Goal: Entertainment & Leisure: Consume media (video, audio)

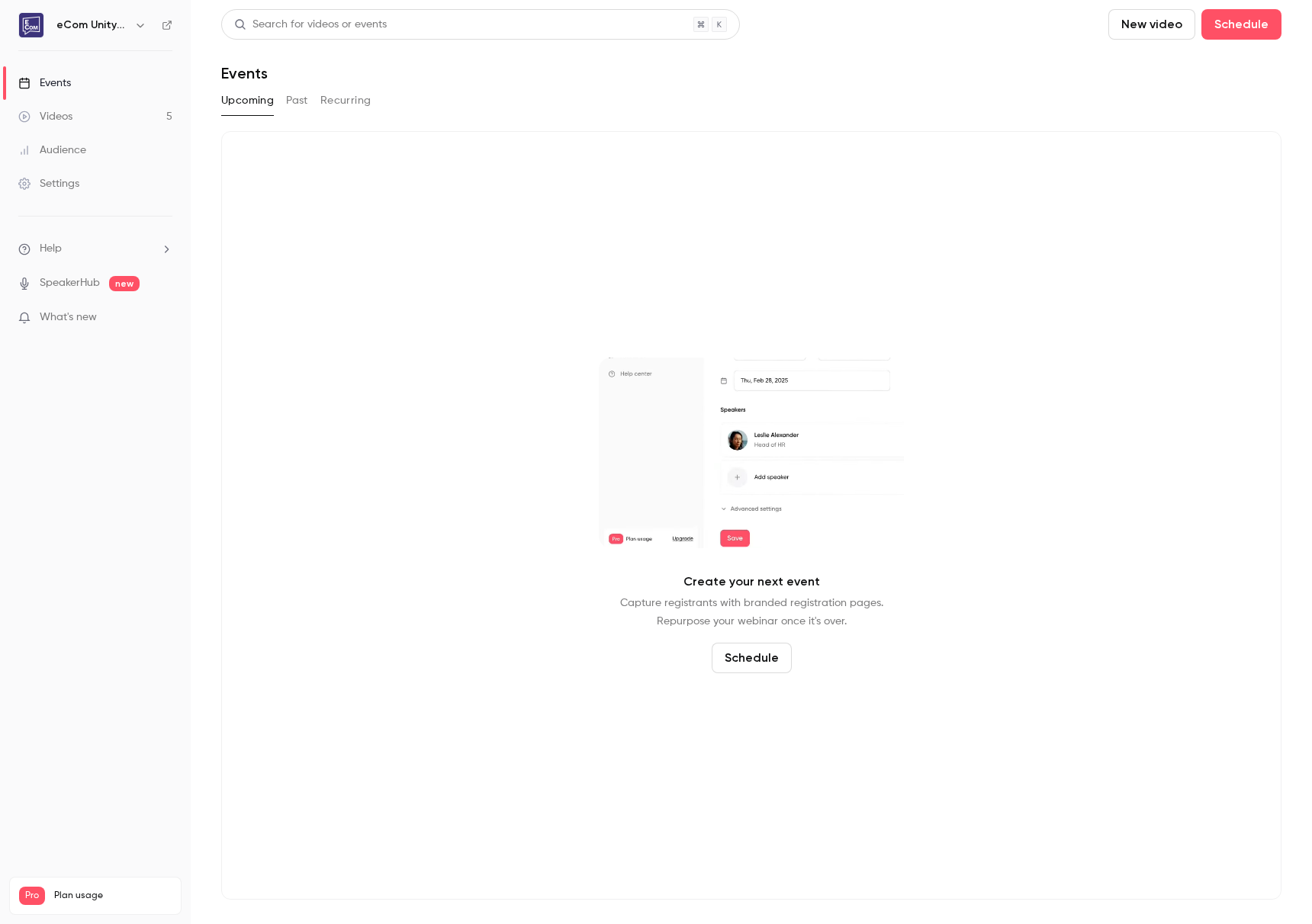
click at [77, 114] on link "Videos 5" at bounding box center [95, 116] width 191 height 34
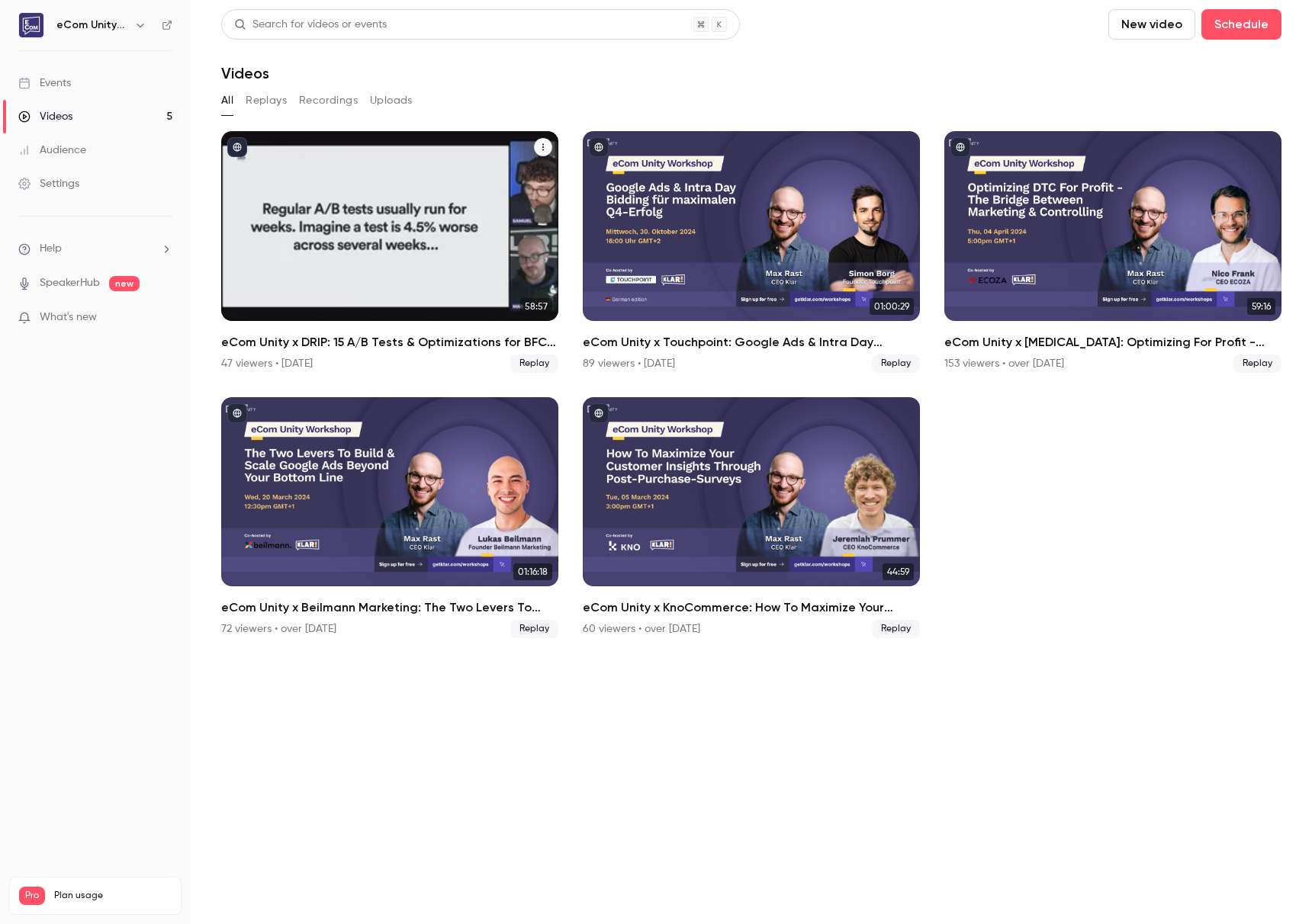
click at [414, 246] on div "eCom Unity x DRIP: 15 A/B Tests & Optimizations for BFCM with Samuel Hess" at bounding box center [390, 226] width 337 height 190
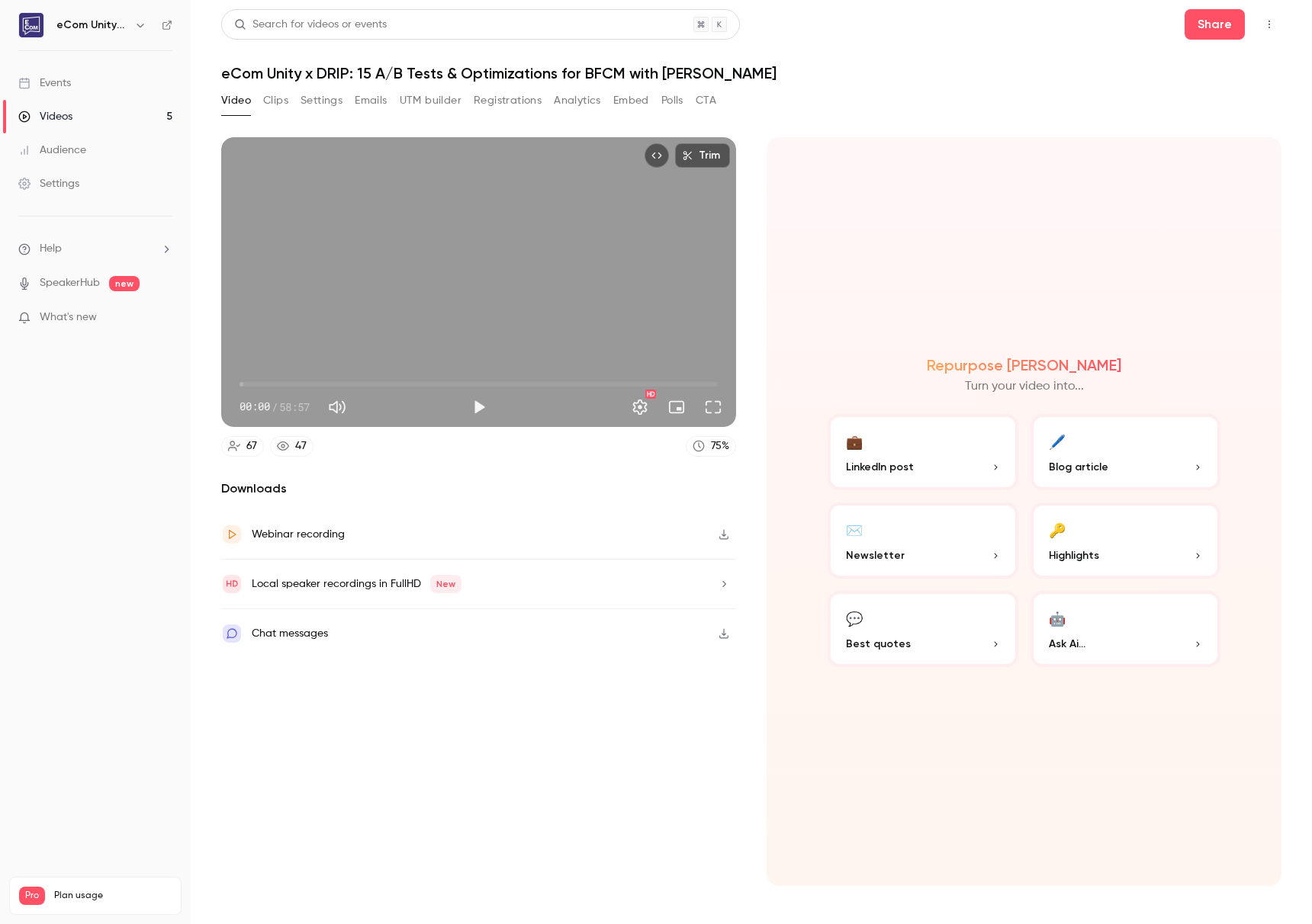
click at [58, 115] on div "Videos" at bounding box center [45, 117] width 55 height 15
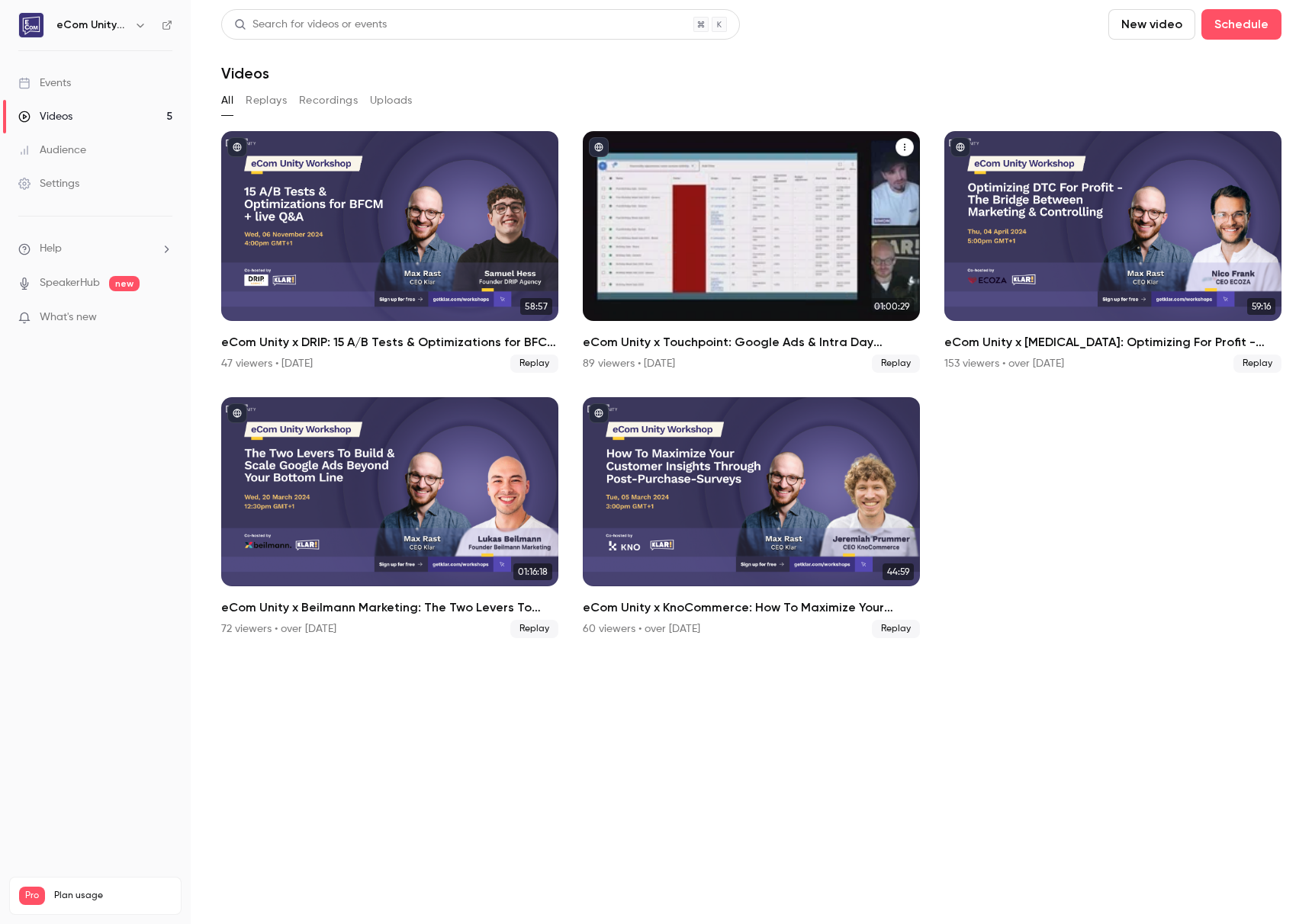
click at [793, 266] on div "eCom Unity x Touchpoint: Google Ads & Intra Day Bidding für maximalen Q4-Erfolg" at bounding box center [751, 226] width 337 height 190
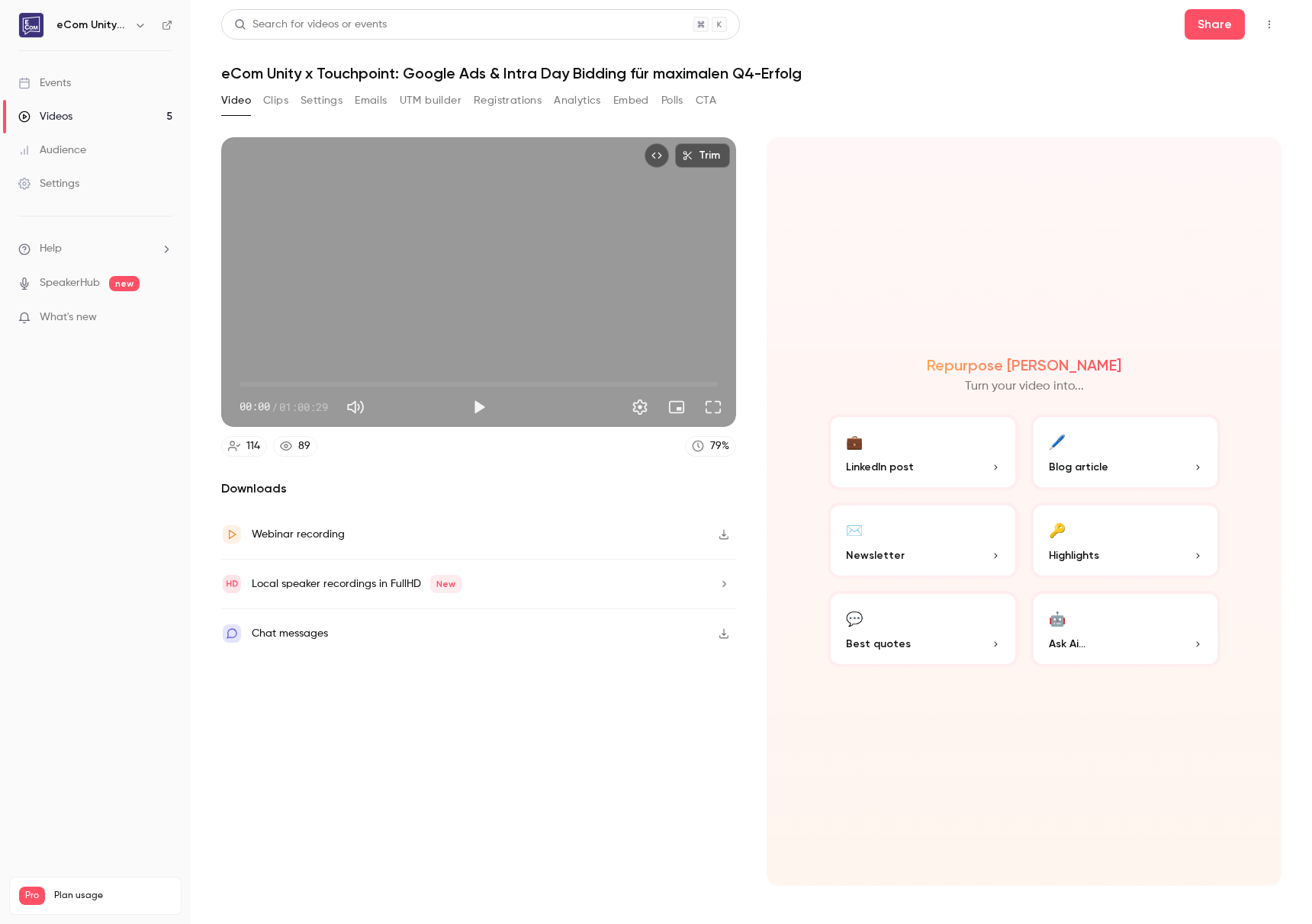
click at [85, 109] on link "Videos 5" at bounding box center [95, 116] width 191 height 34
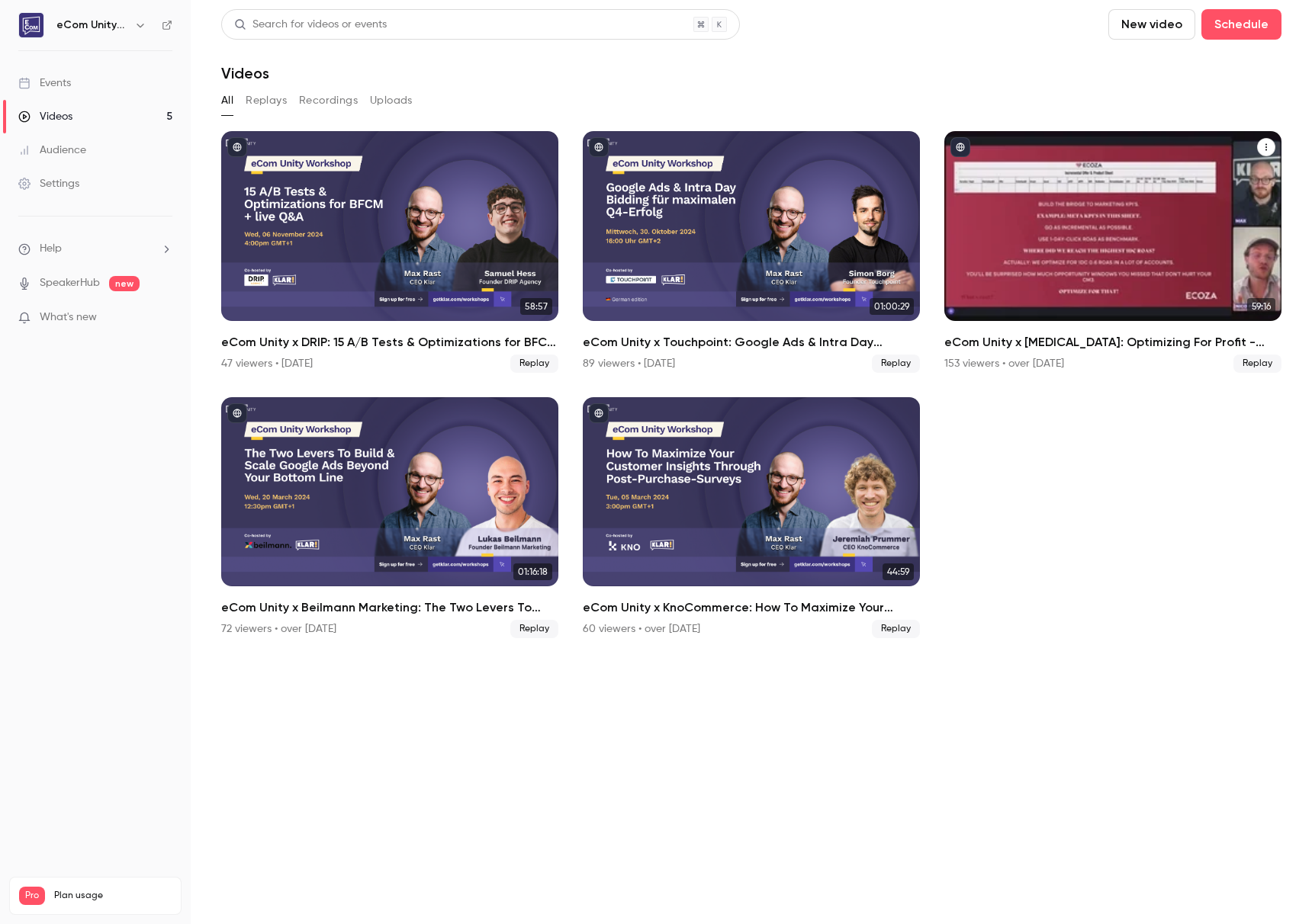
click at [1098, 269] on div "eCom Unity x ECOZA: Optimizing For Profit - Building The Bridge Between Marketi…" at bounding box center [1113, 226] width 337 height 190
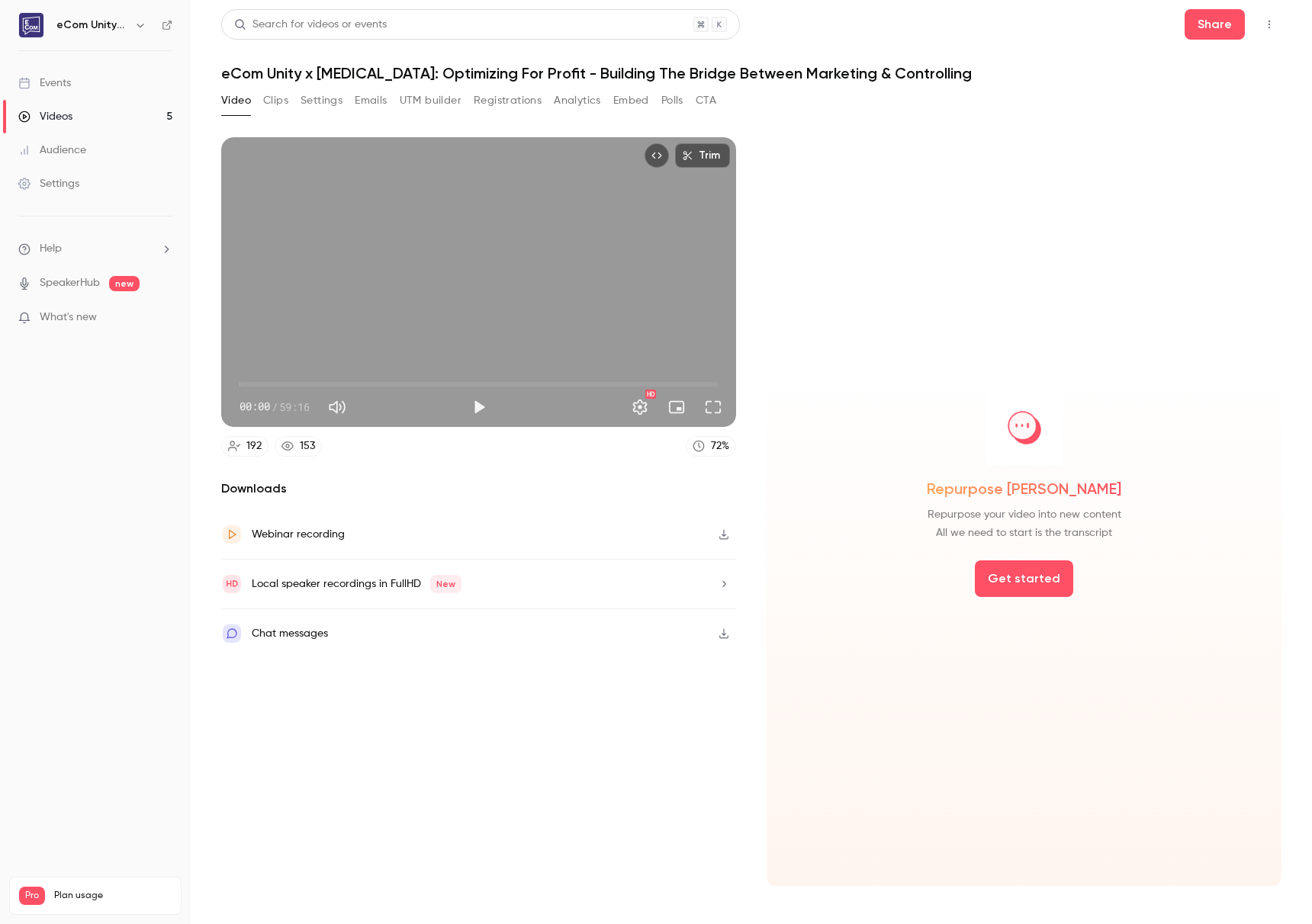
click at [84, 114] on link "Videos 5" at bounding box center [95, 116] width 191 height 34
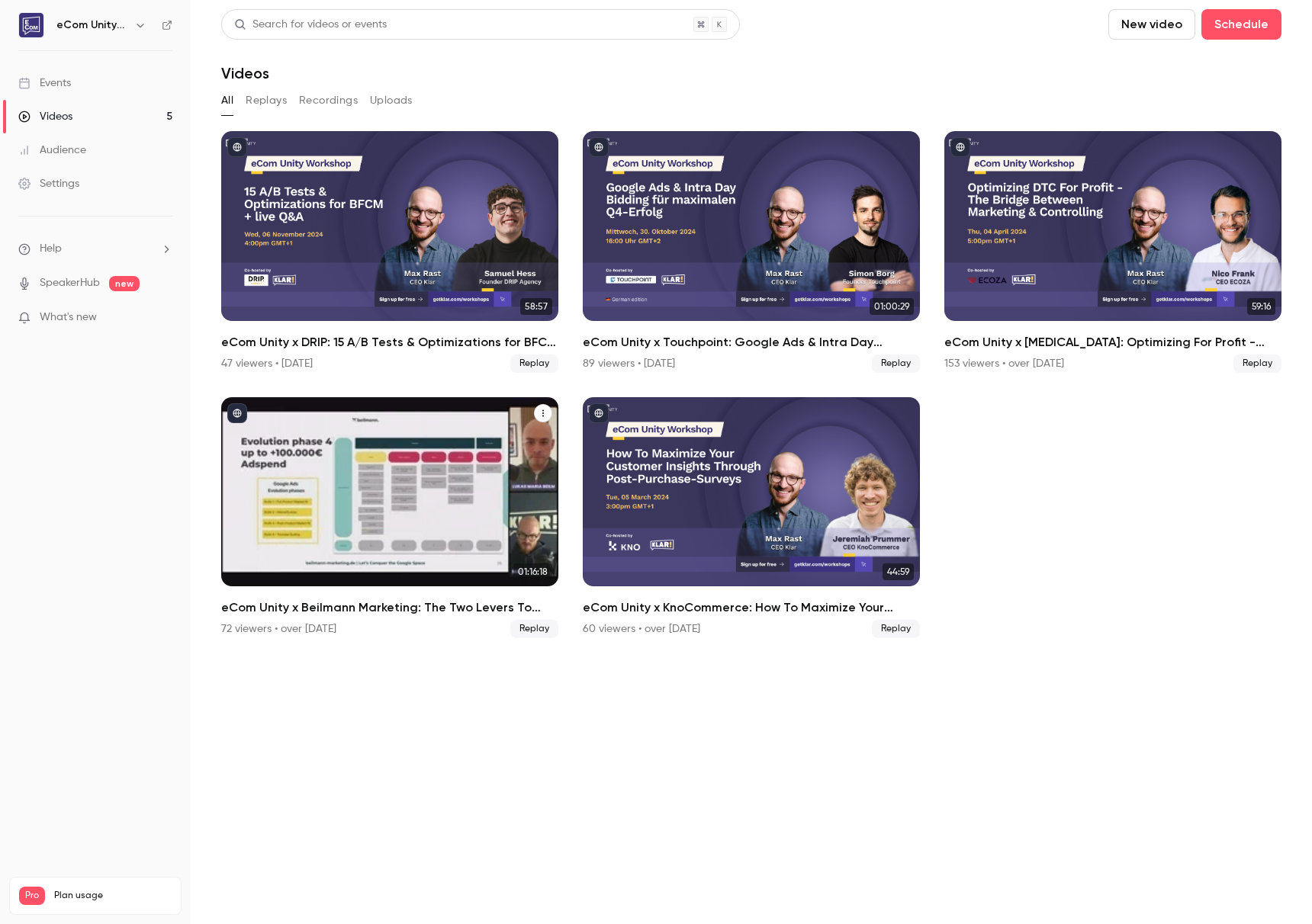
click at [328, 450] on div "eCom Unity x Beilmann Marketing: The Two Levers To Build & Scale Google Ads Bey…" at bounding box center [390, 492] width 337 height 190
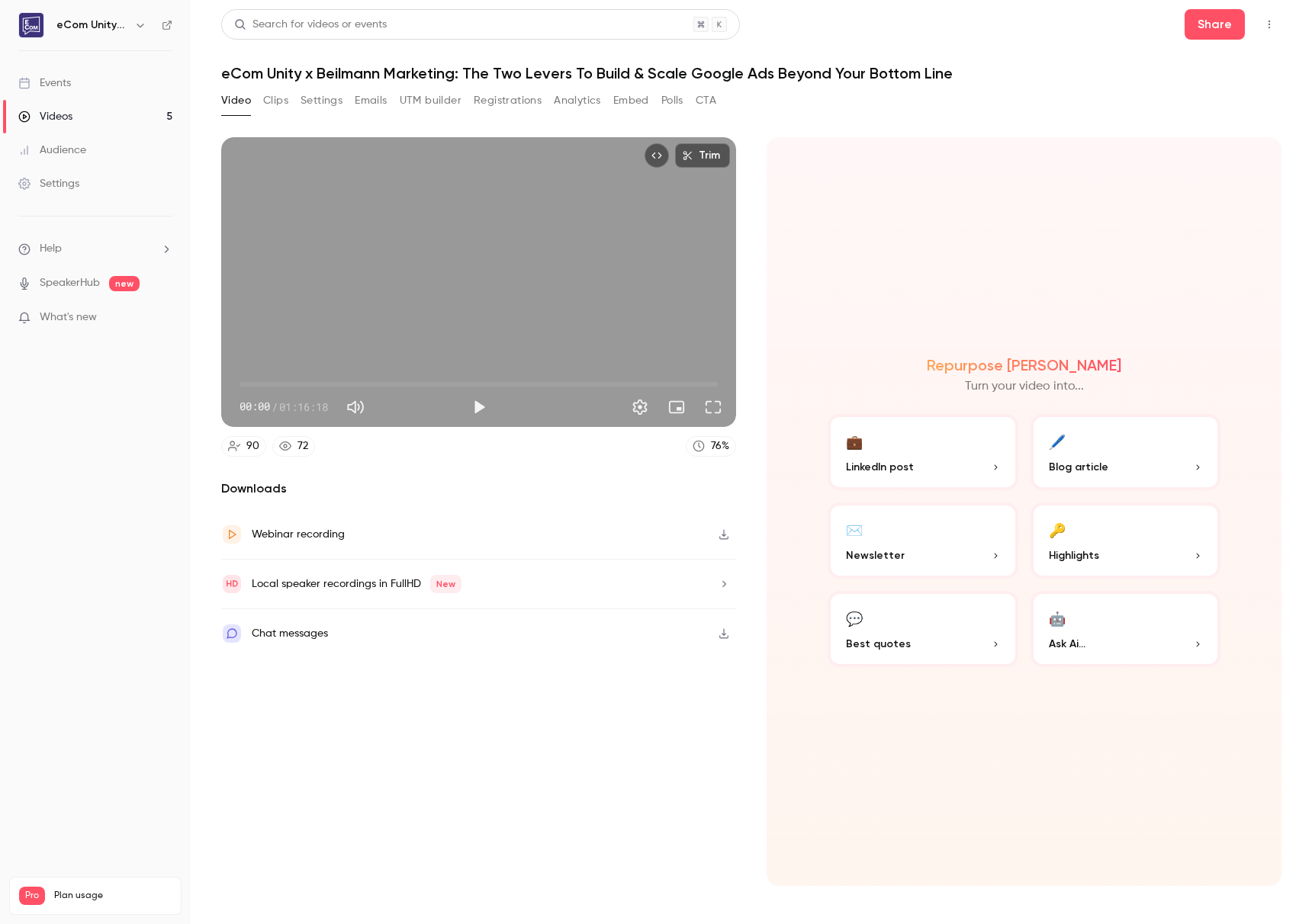
click at [47, 122] on div "Videos" at bounding box center [45, 117] width 55 height 15
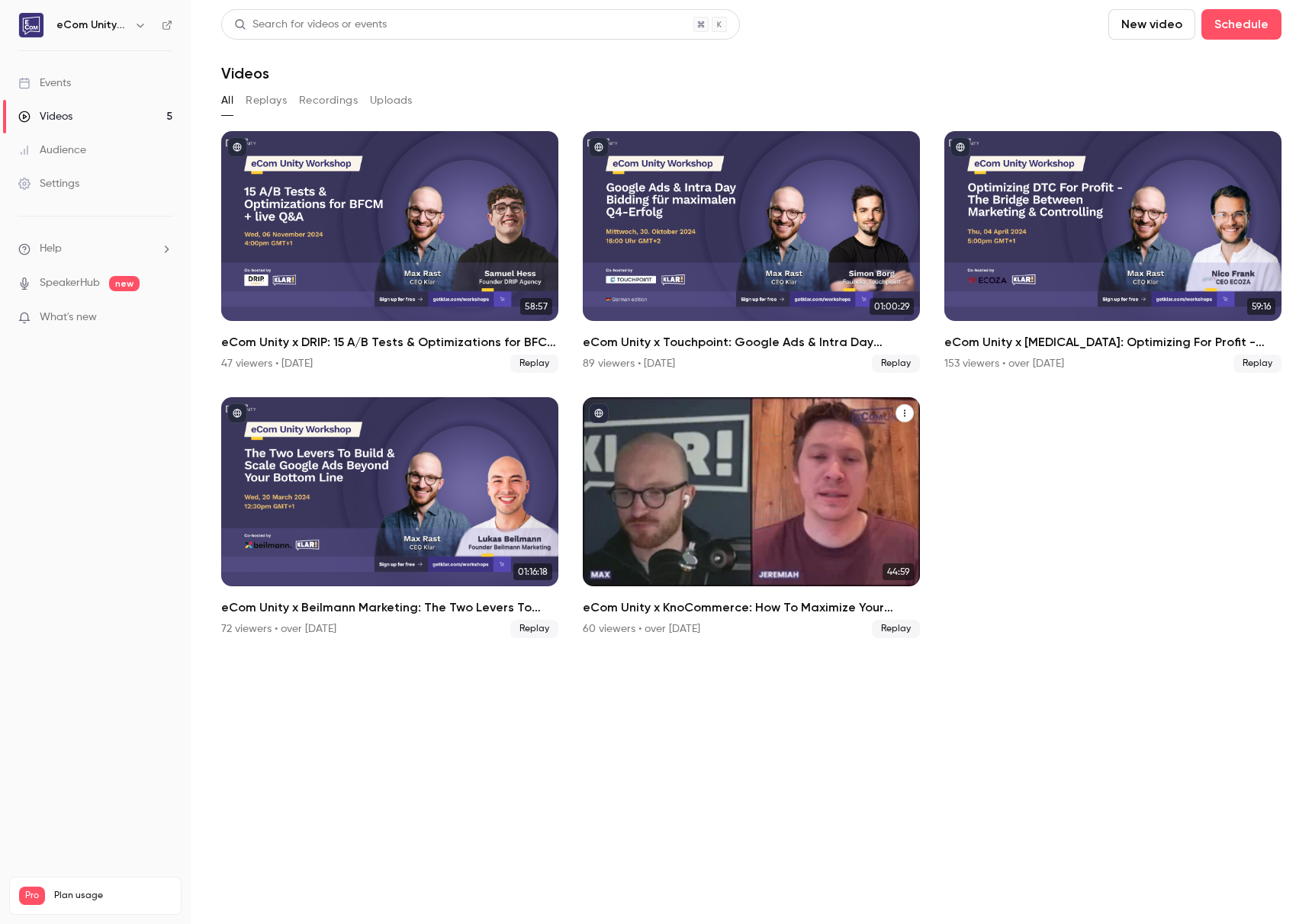
click at [770, 466] on div "eCom Unity x KnoCommerce: How To Maximize Your Customer Insights Through Post-P…" at bounding box center [751, 492] width 337 height 190
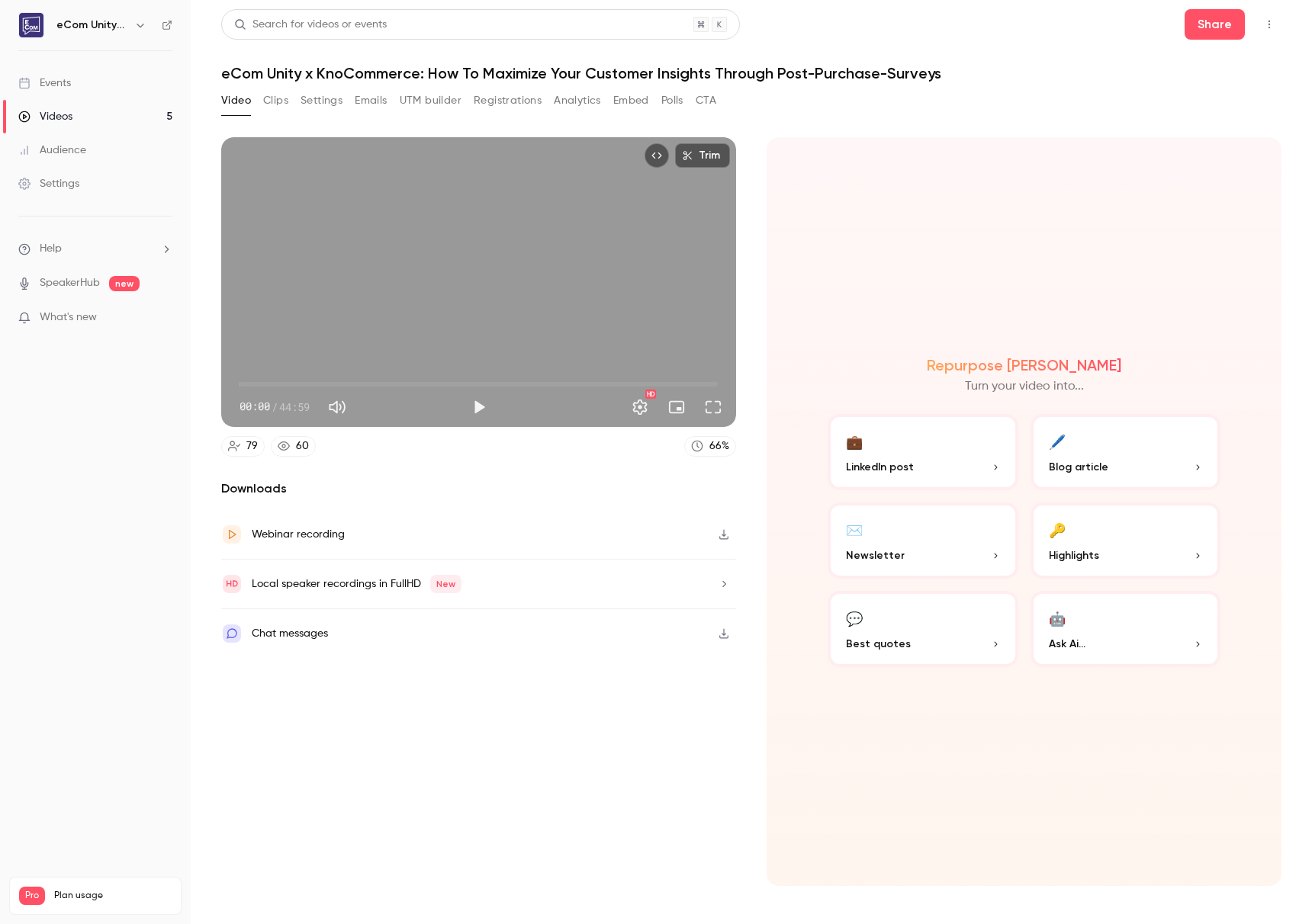
click at [110, 125] on link "Videos 5" at bounding box center [95, 116] width 191 height 34
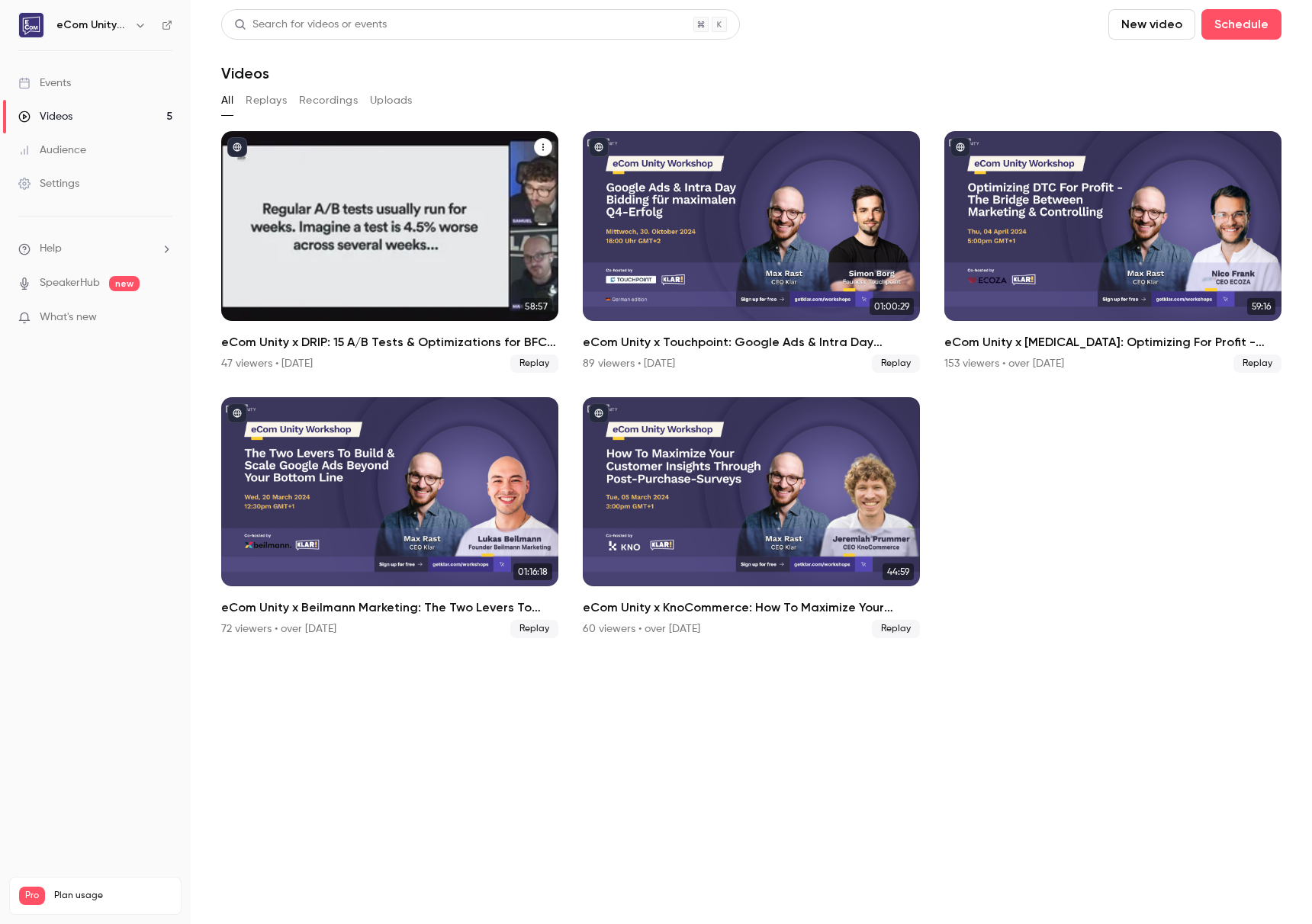
click at [418, 225] on div "eCom Unity x DRIP: 15 A/B Tests & Optimizations for BFCM with Samuel Hess" at bounding box center [390, 226] width 337 height 190
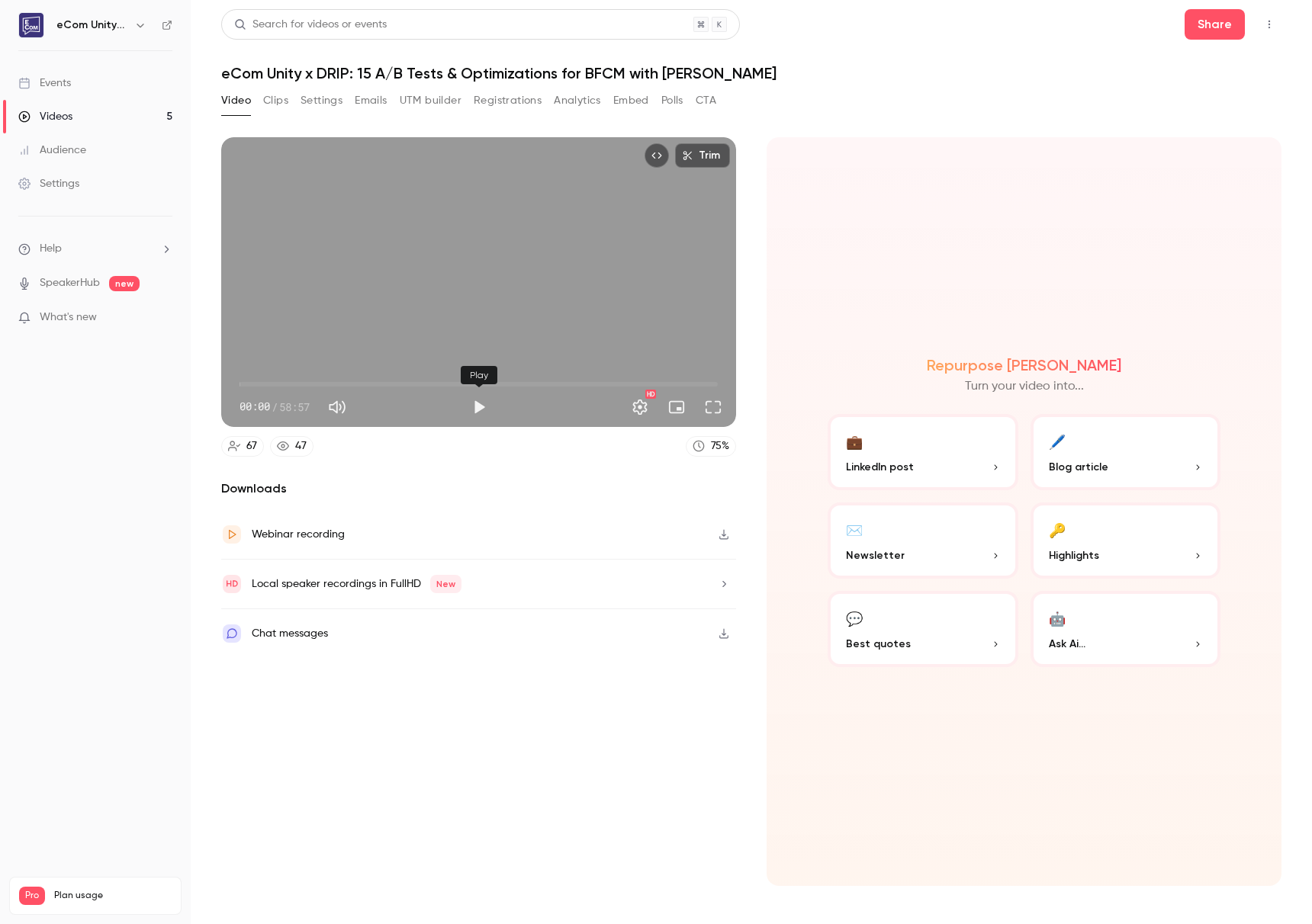
click at [477, 406] on button "Play" at bounding box center [479, 407] width 31 height 31
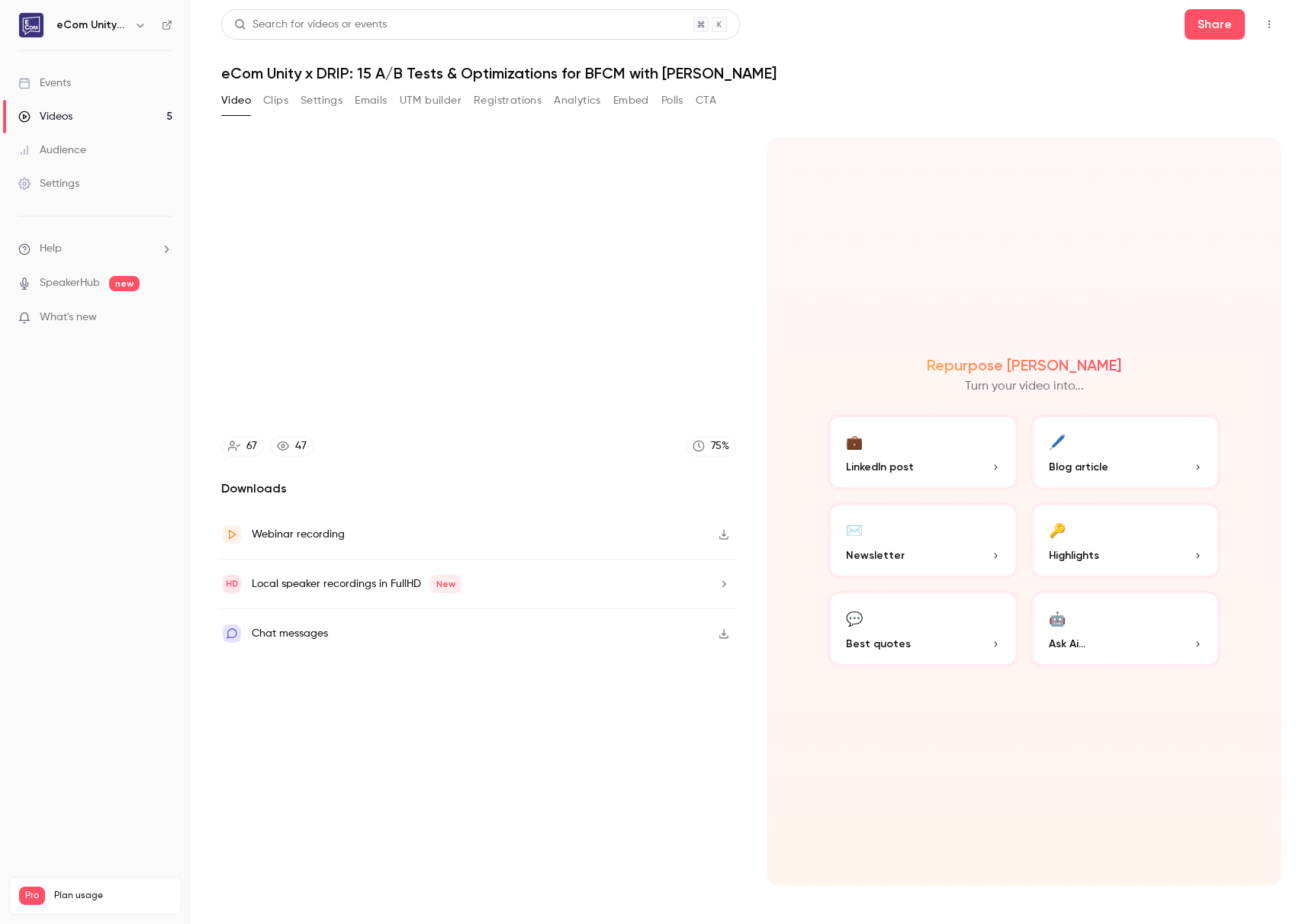
type input "*****"
click at [271, 99] on button "Clips" at bounding box center [276, 100] width 25 height 24
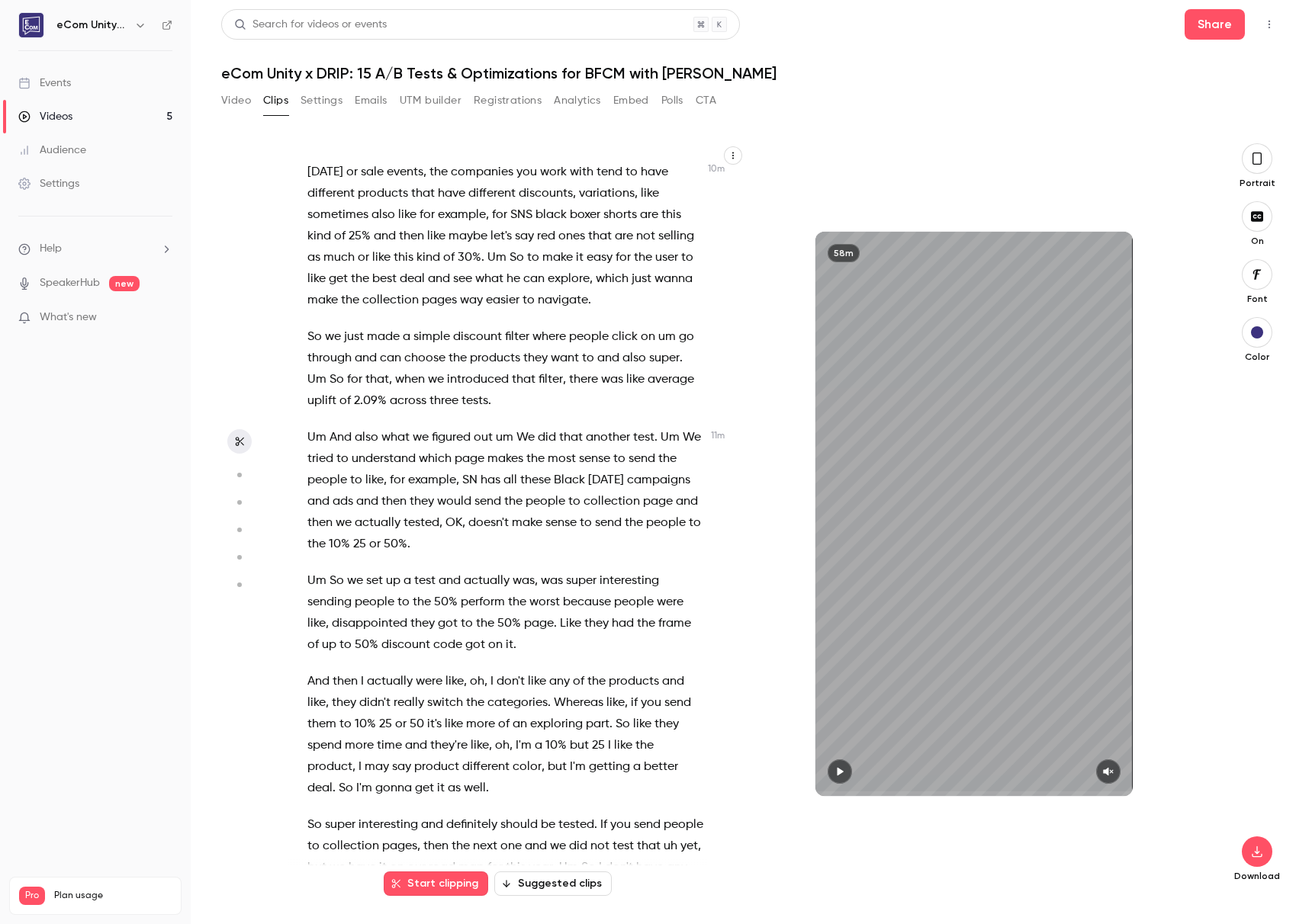
scroll to position [5192, 0]
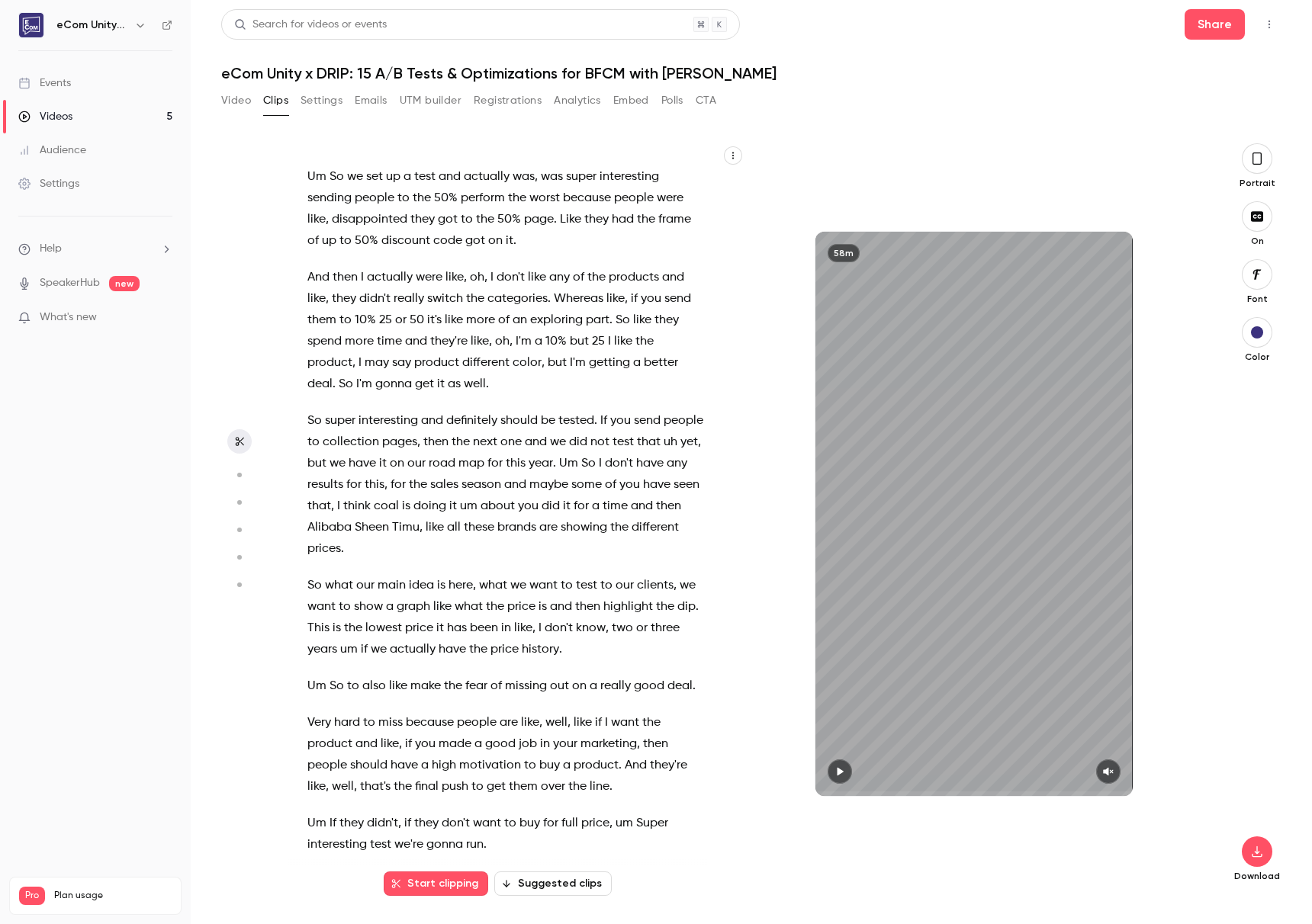
click at [324, 100] on button "Settings" at bounding box center [322, 100] width 42 height 24
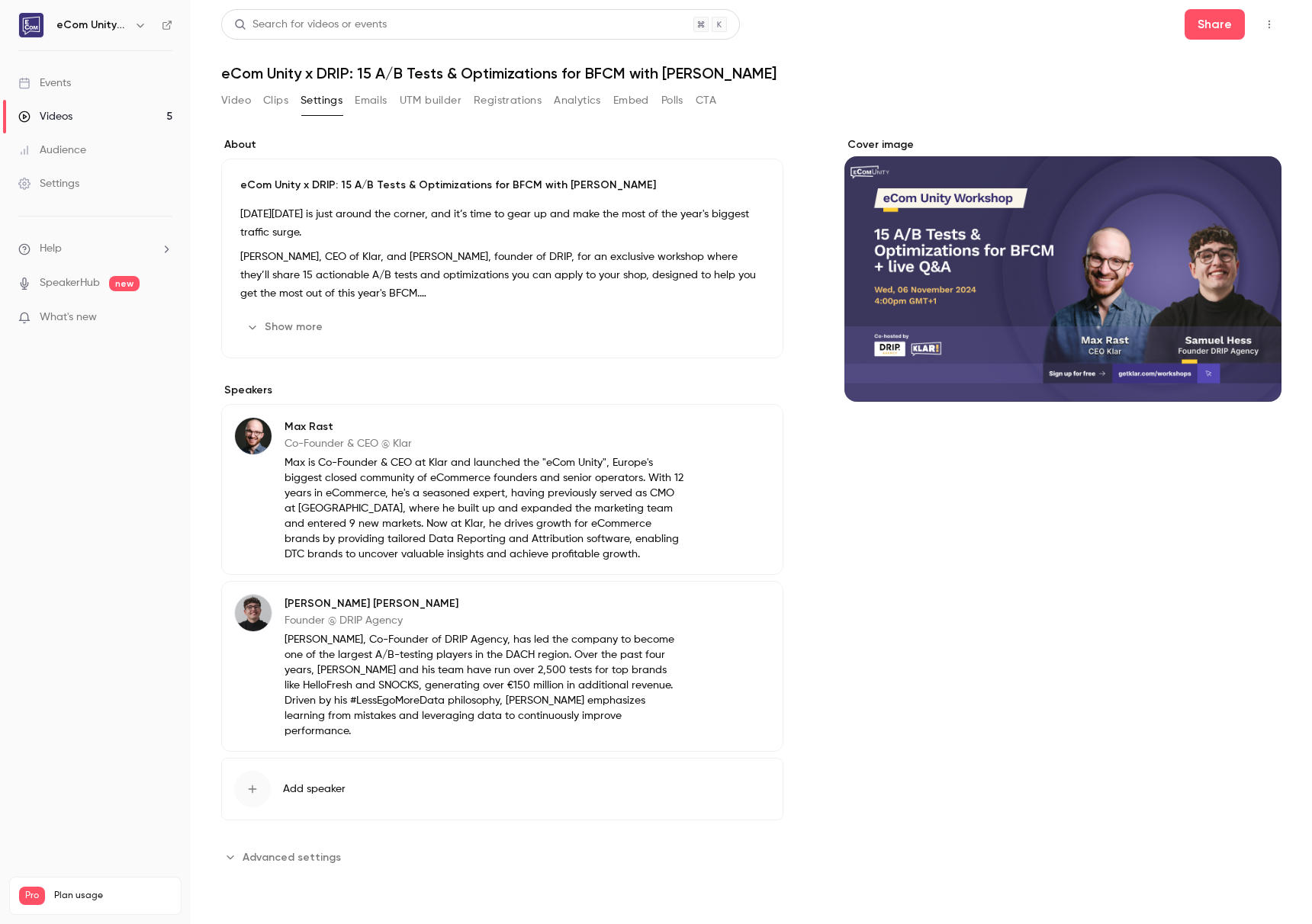
click at [376, 101] on button "Emails" at bounding box center [370, 100] width 32 height 24
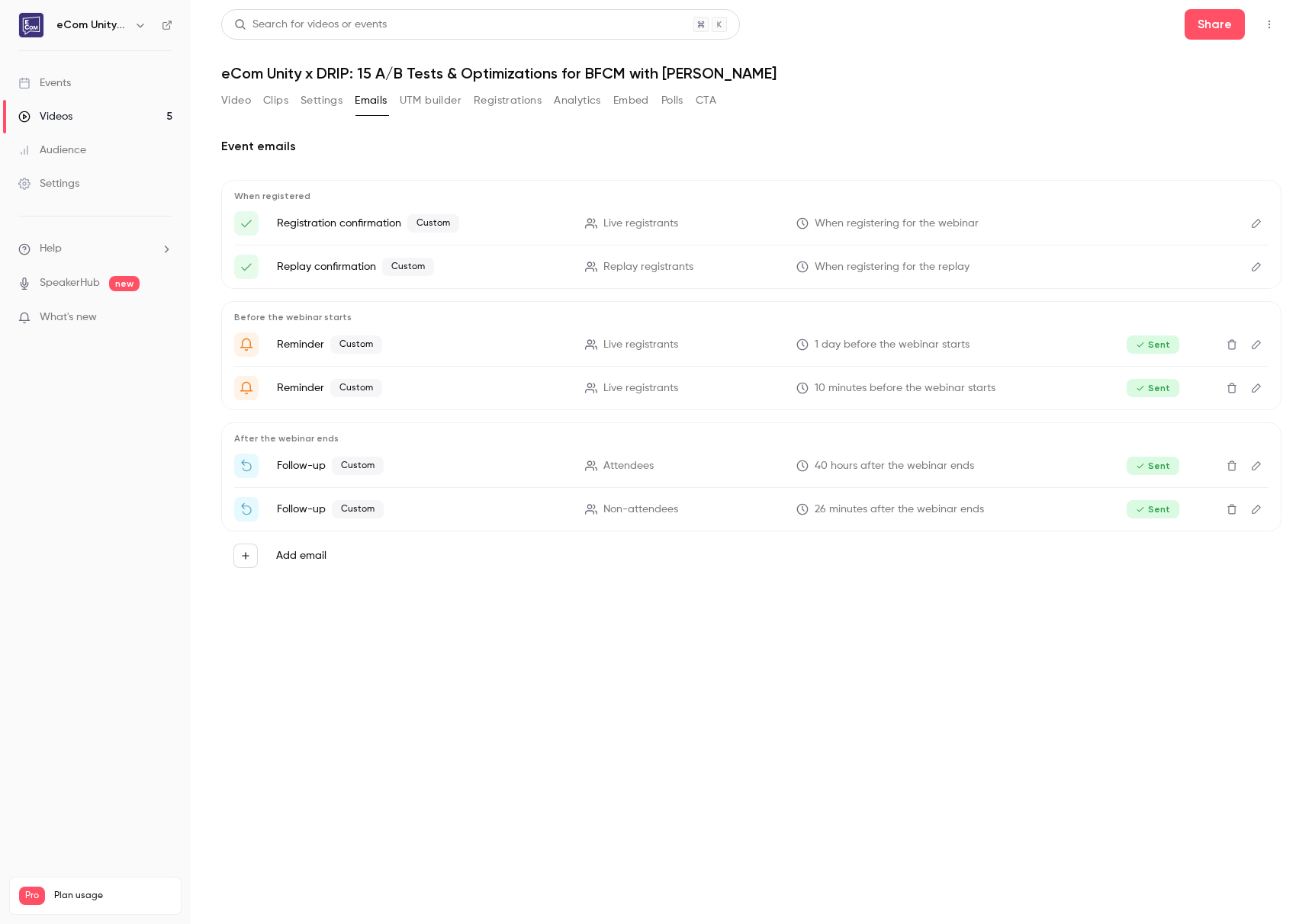
click at [420, 103] on button "UTM builder" at bounding box center [430, 100] width 62 height 24
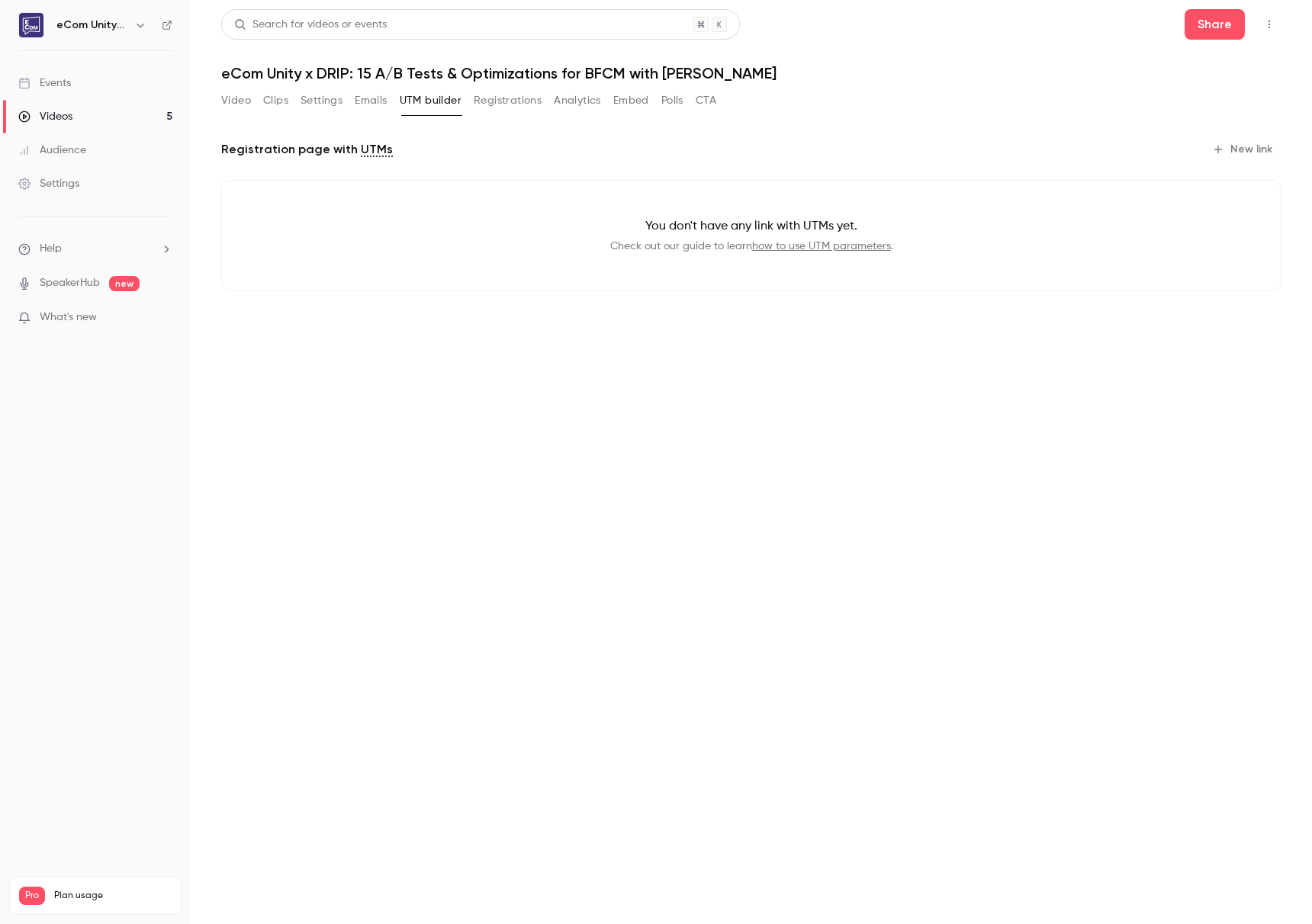
click at [495, 101] on button "Registrations" at bounding box center [508, 100] width 68 height 24
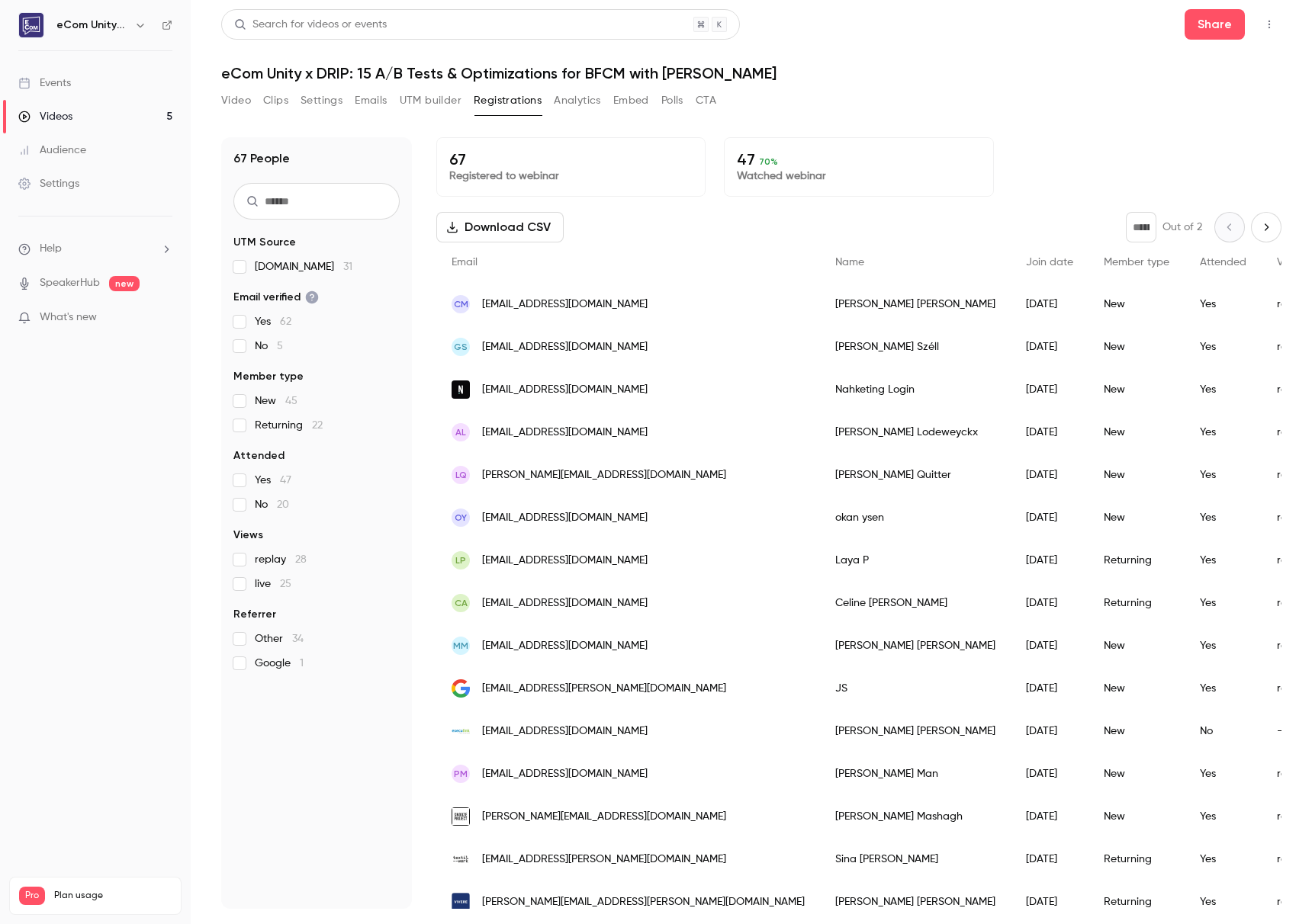
click at [578, 101] on button "Analytics" at bounding box center [577, 100] width 47 height 24
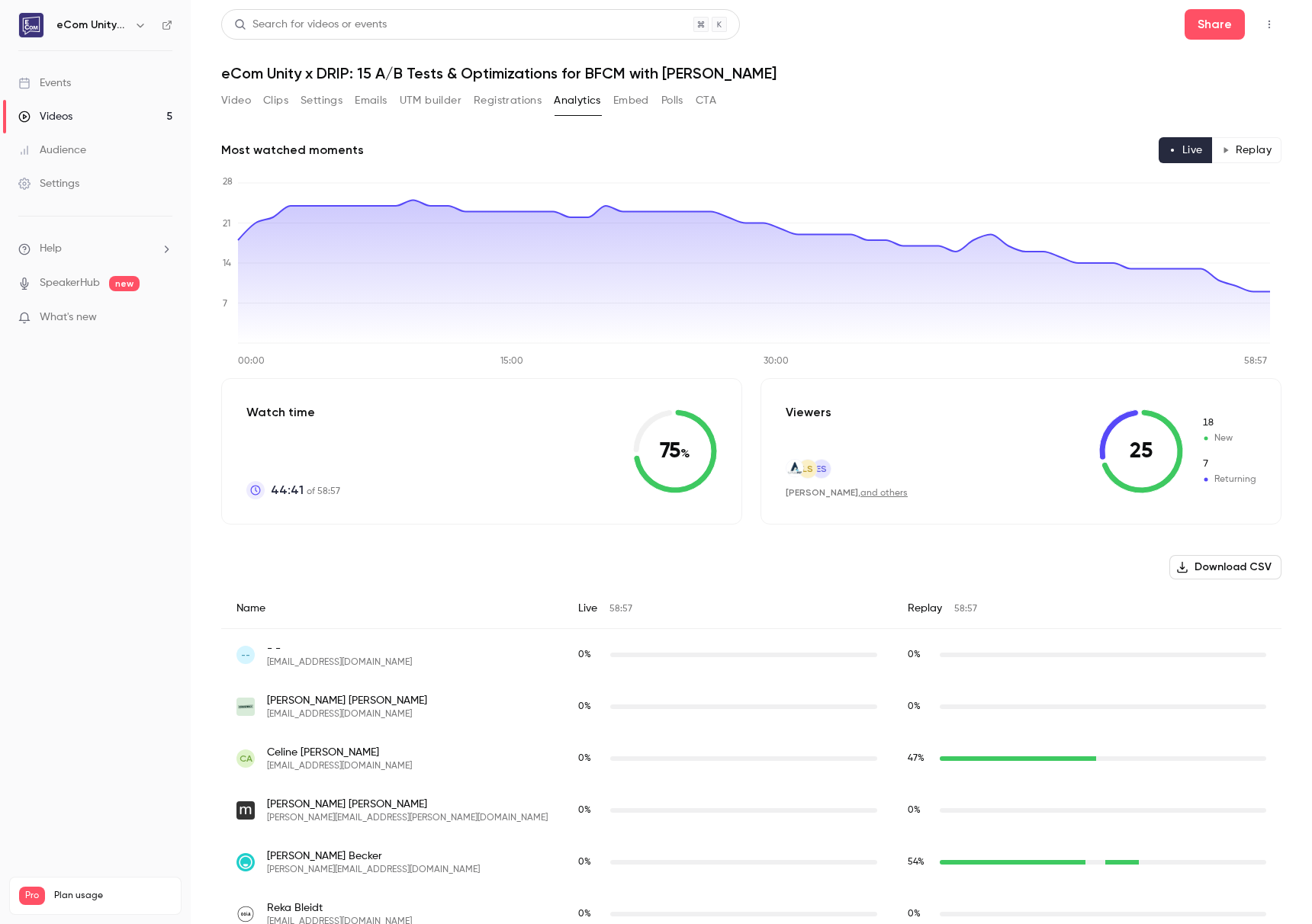
click at [621, 104] on button "Embed" at bounding box center [630, 100] width 35 height 24
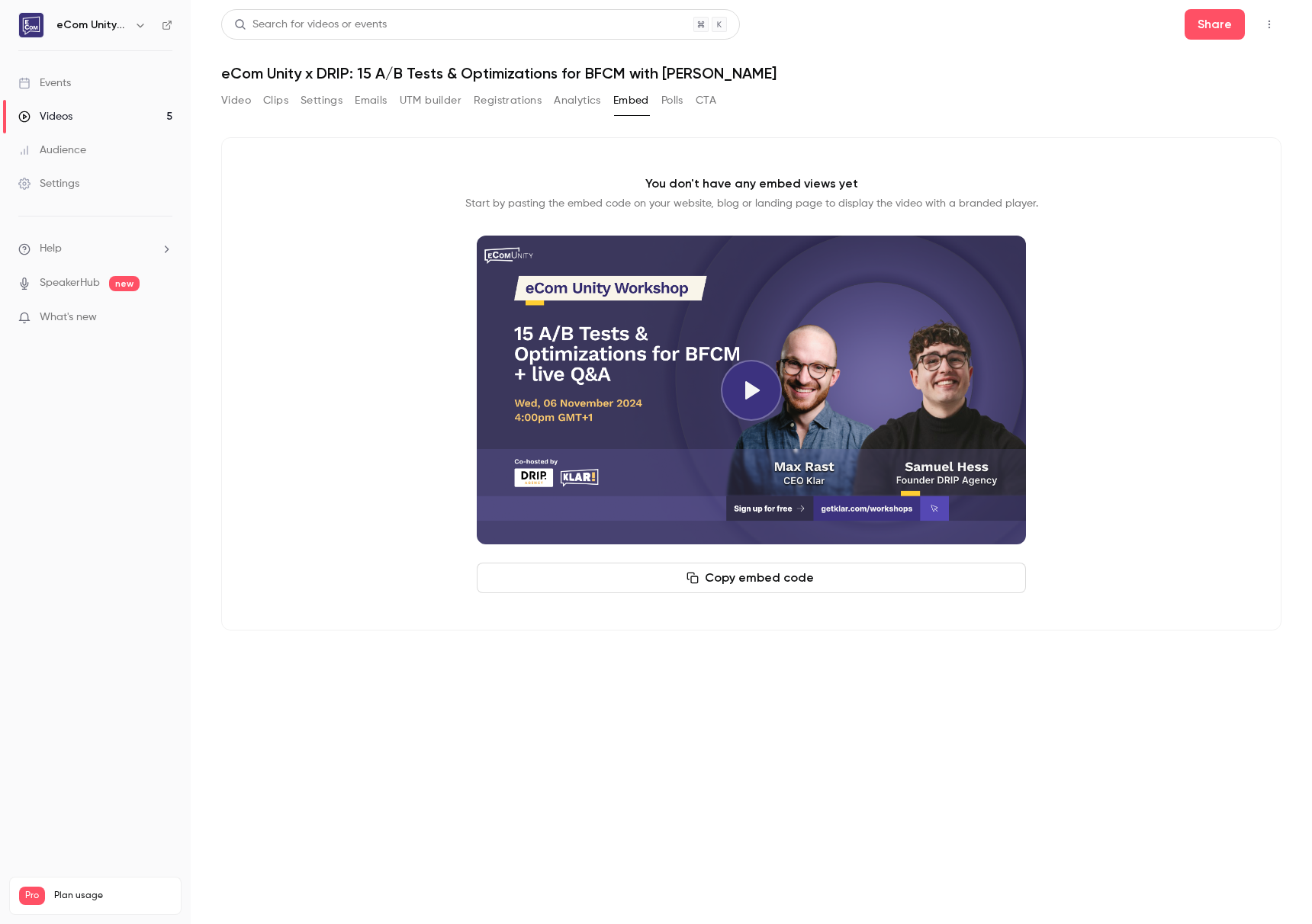
click at [668, 104] on button "Polls" at bounding box center [672, 100] width 22 height 24
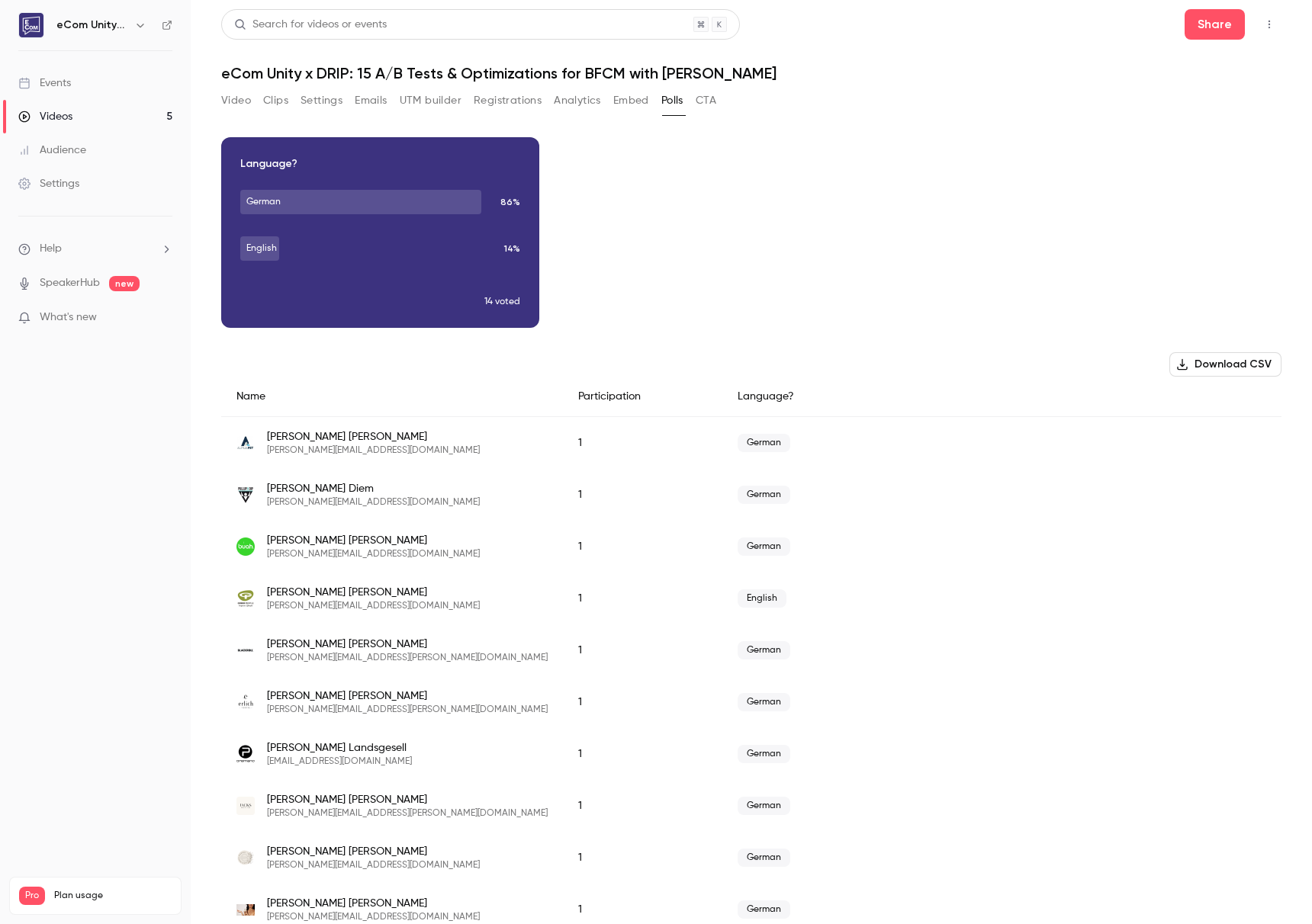
click at [713, 108] on button "CTA" at bounding box center [706, 100] width 21 height 24
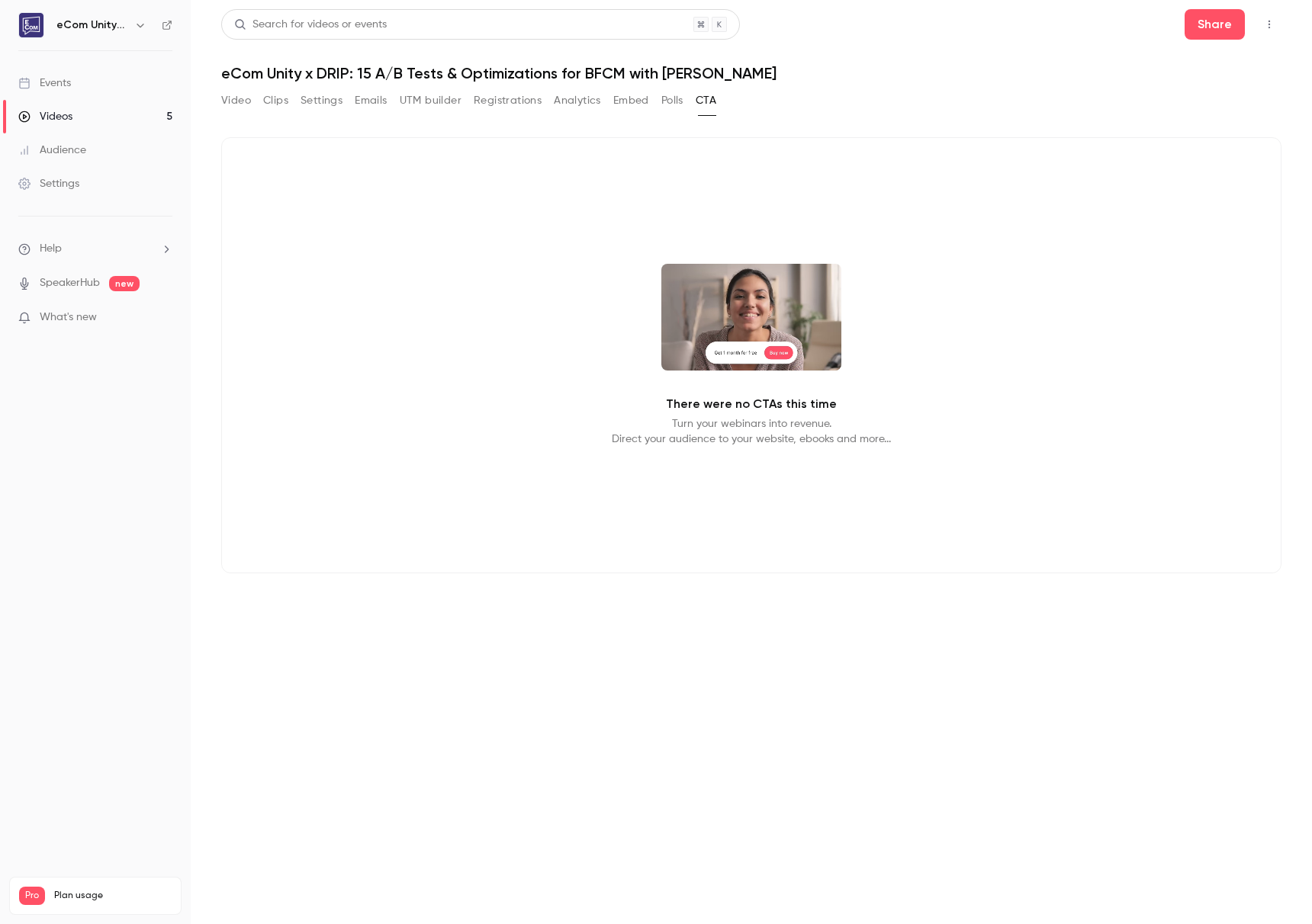
click at [43, 105] on link "Videos 5" at bounding box center [95, 116] width 191 height 34
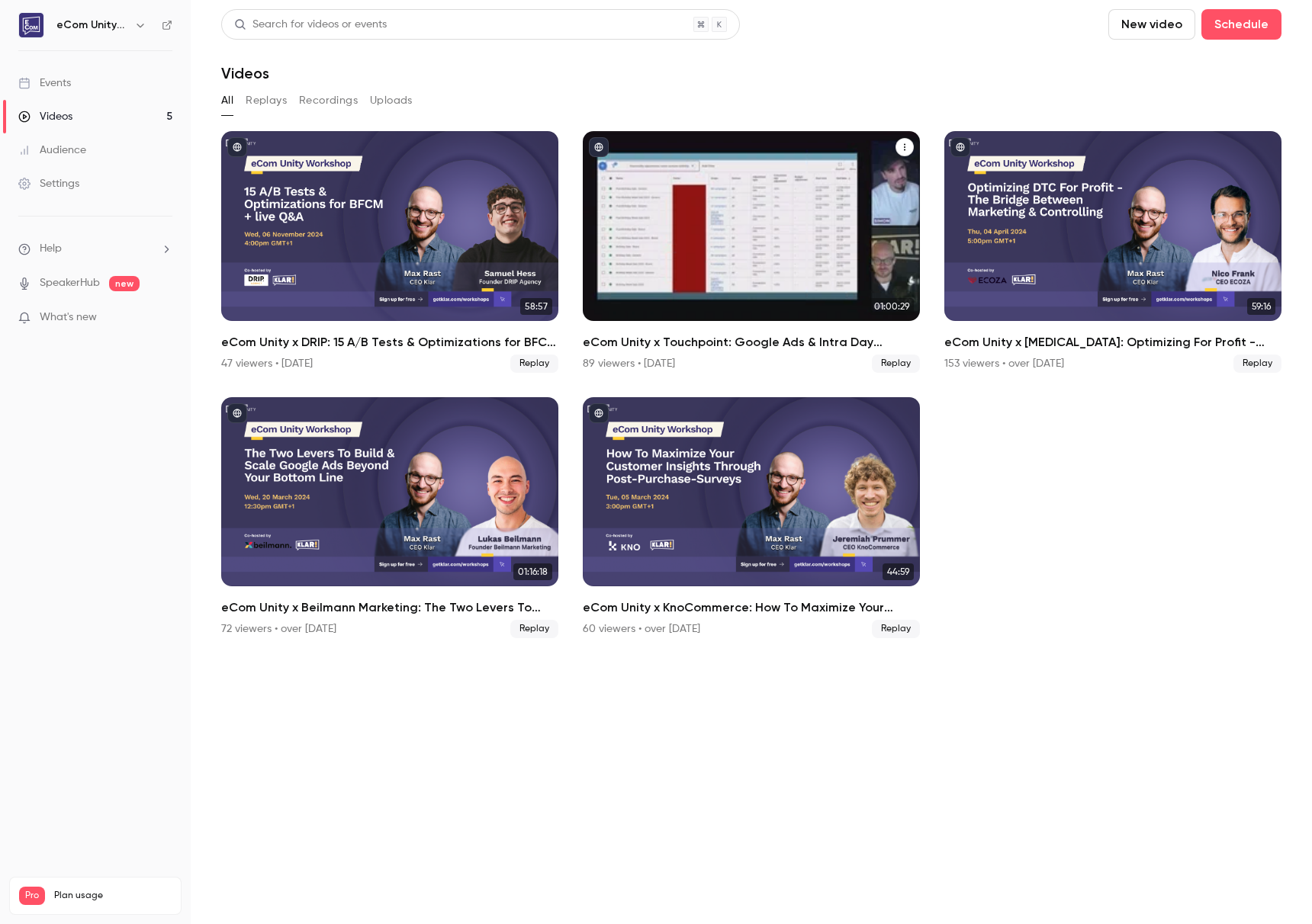
click at [761, 222] on div "eCom Unity x Touchpoint: Google Ads & Intra Day Bidding für maximalen Q4-Erfolg" at bounding box center [751, 226] width 337 height 190
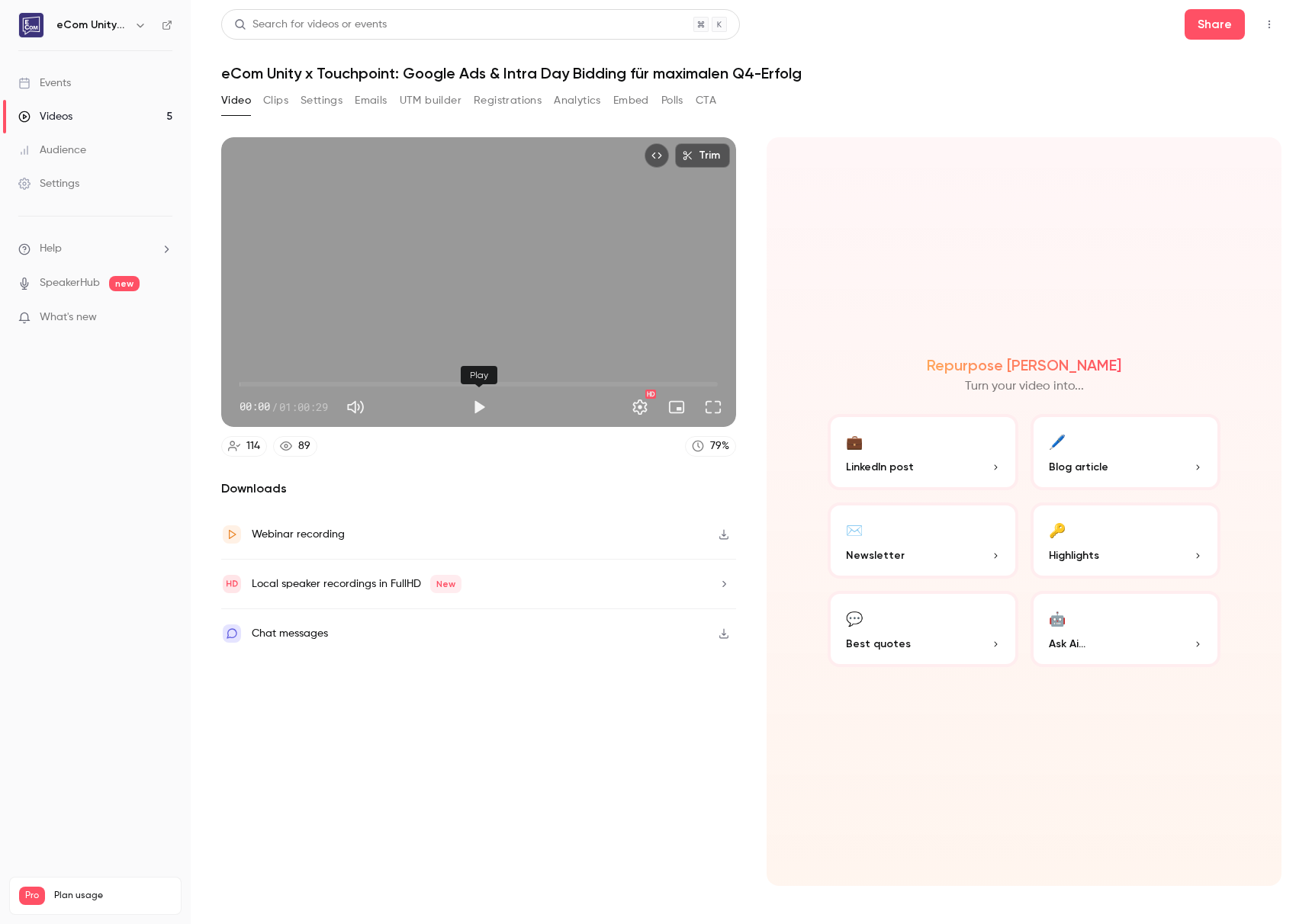
click at [478, 403] on button "Play" at bounding box center [479, 407] width 31 height 31
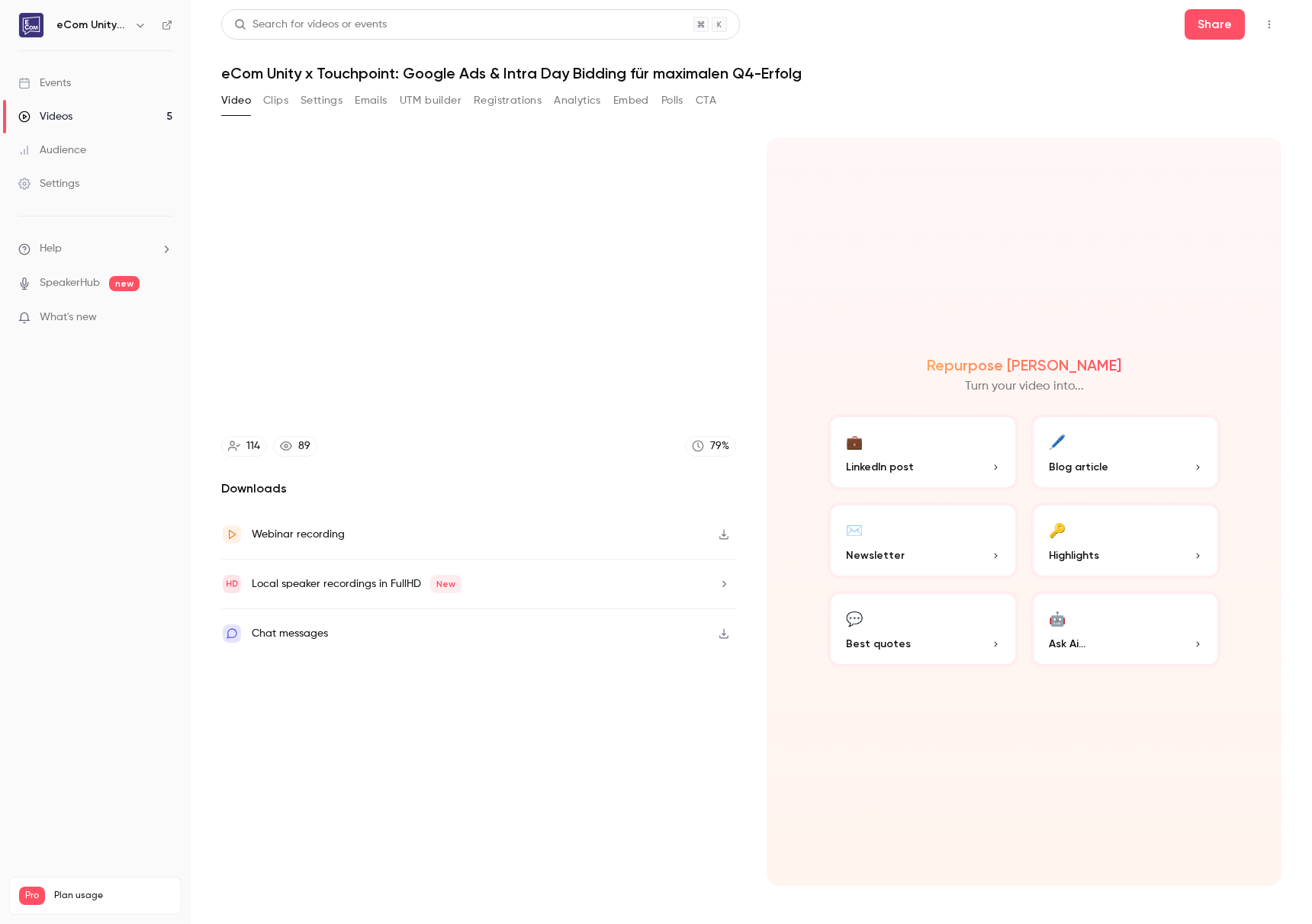
type input "*****"
click at [464, 392] on button "Pause" at bounding box center [479, 407] width 31 height 31
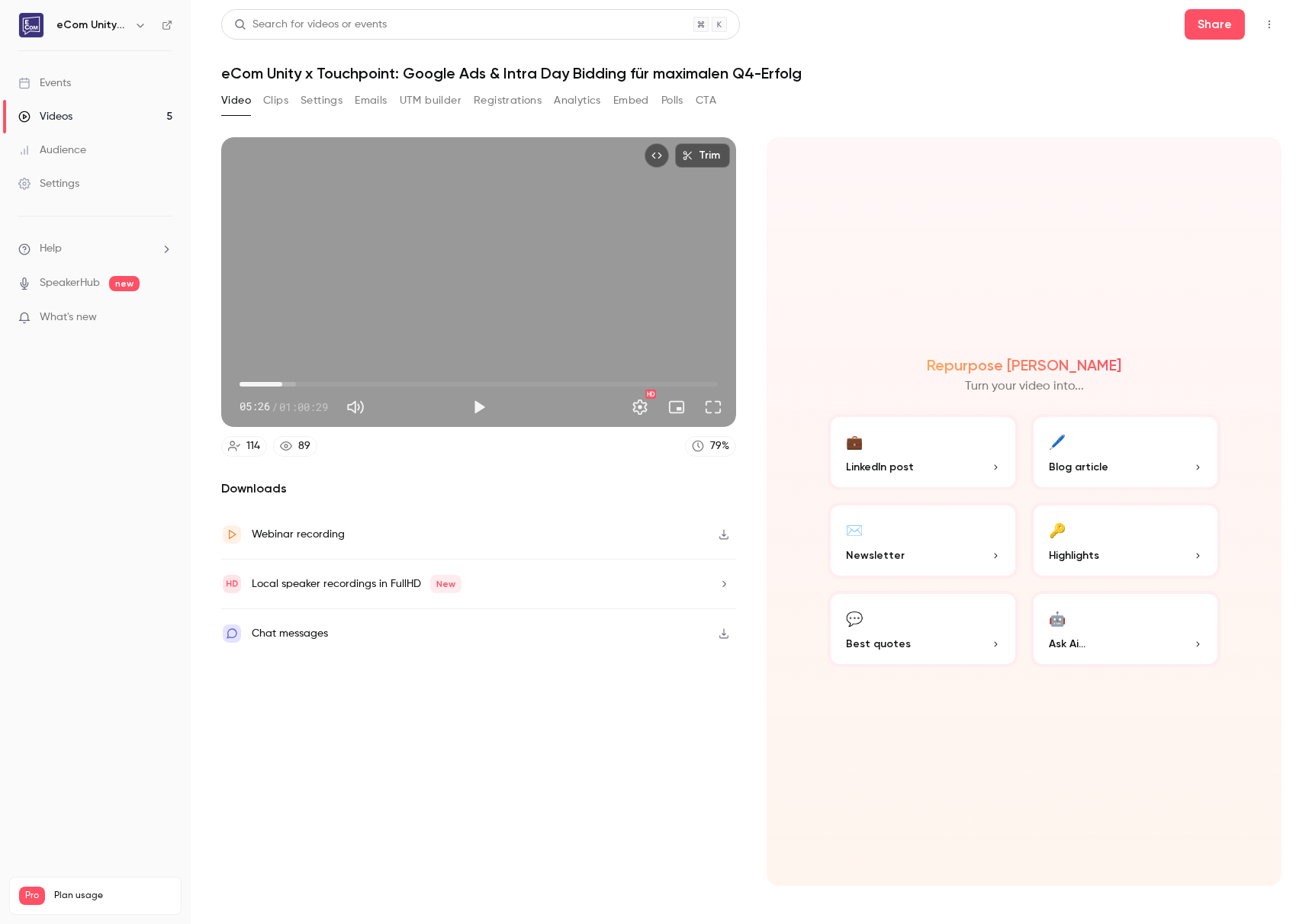
click at [464, 392] on button "Play" at bounding box center [479, 407] width 31 height 31
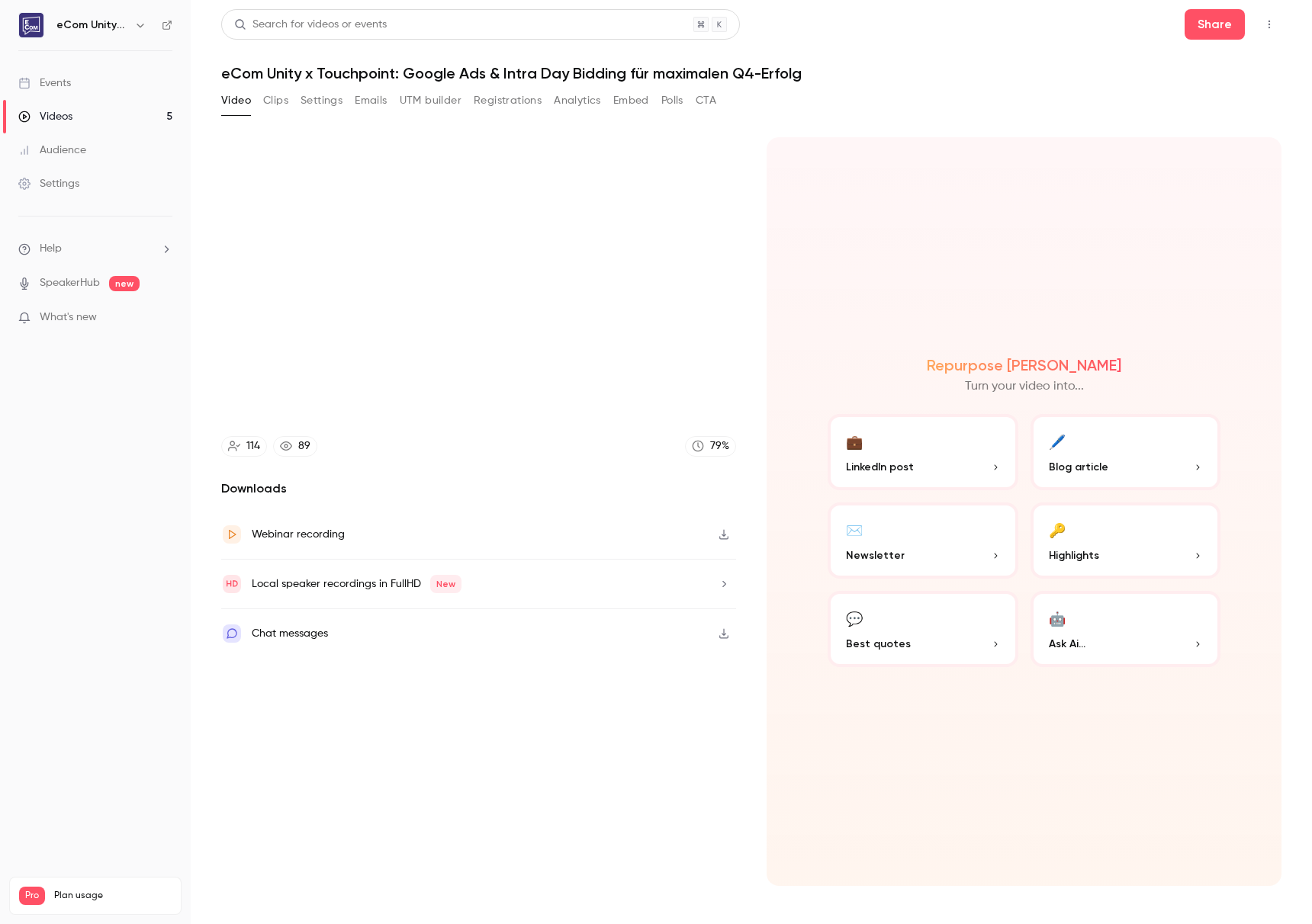
type input "*****"
click at [684, 103] on button "Polls" at bounding box center [672, 100] width 22 height 24
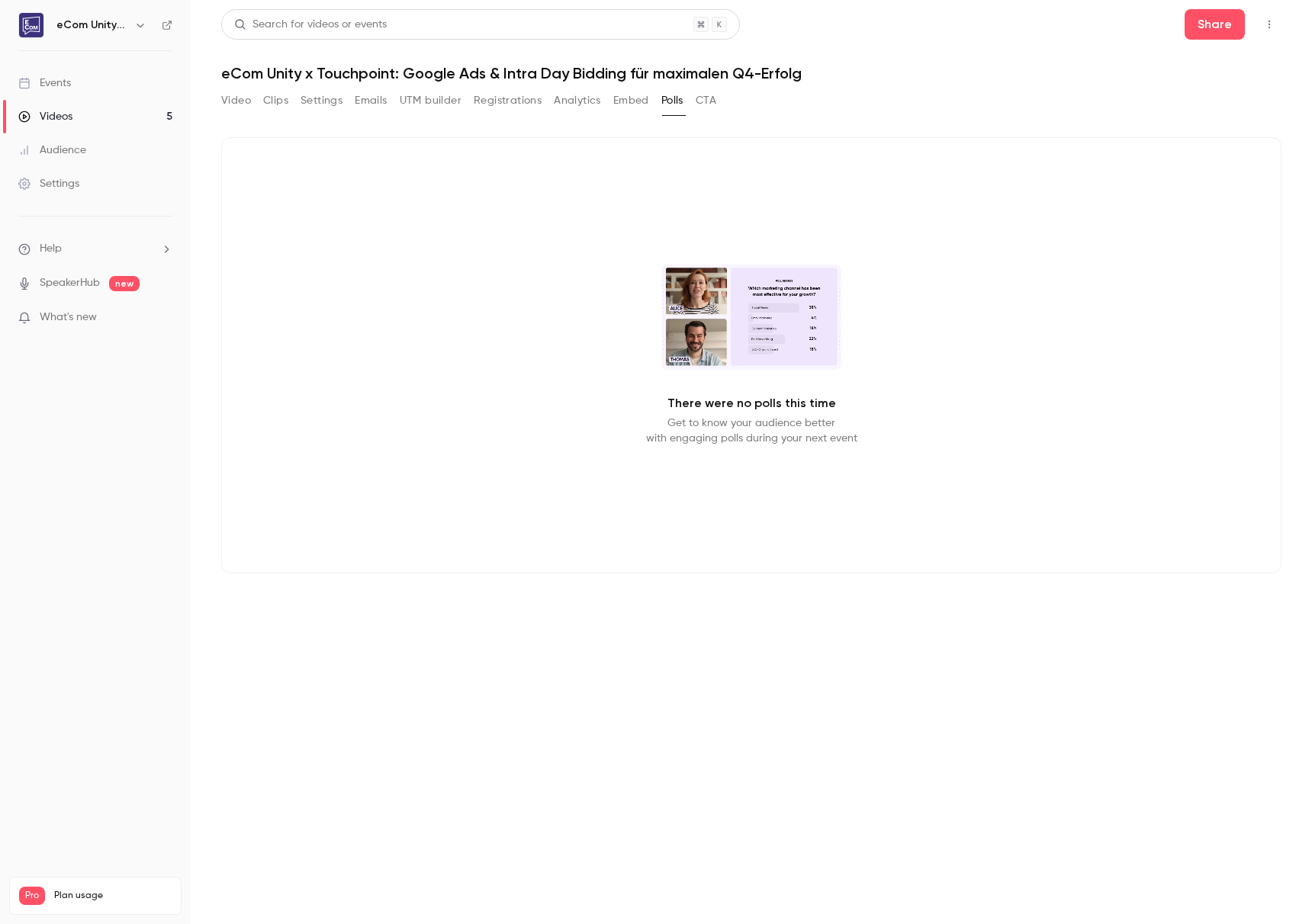
click at [699, 100] on button "CTA" at bounding box center [706, 100] width 21 height 24
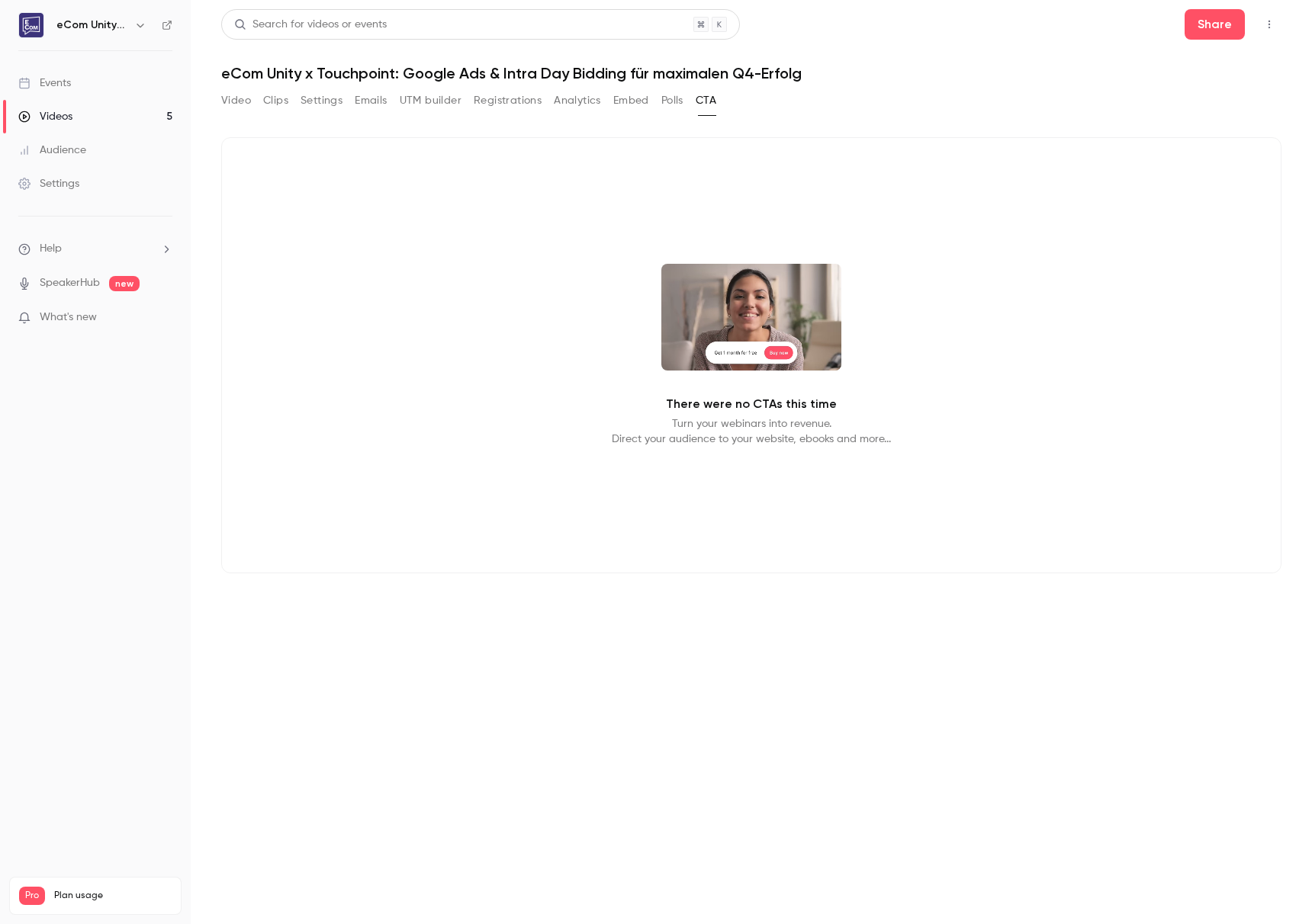
click at [118, 104] on link "Videos 5" at bounding box center [95, 116] width 191 height 34
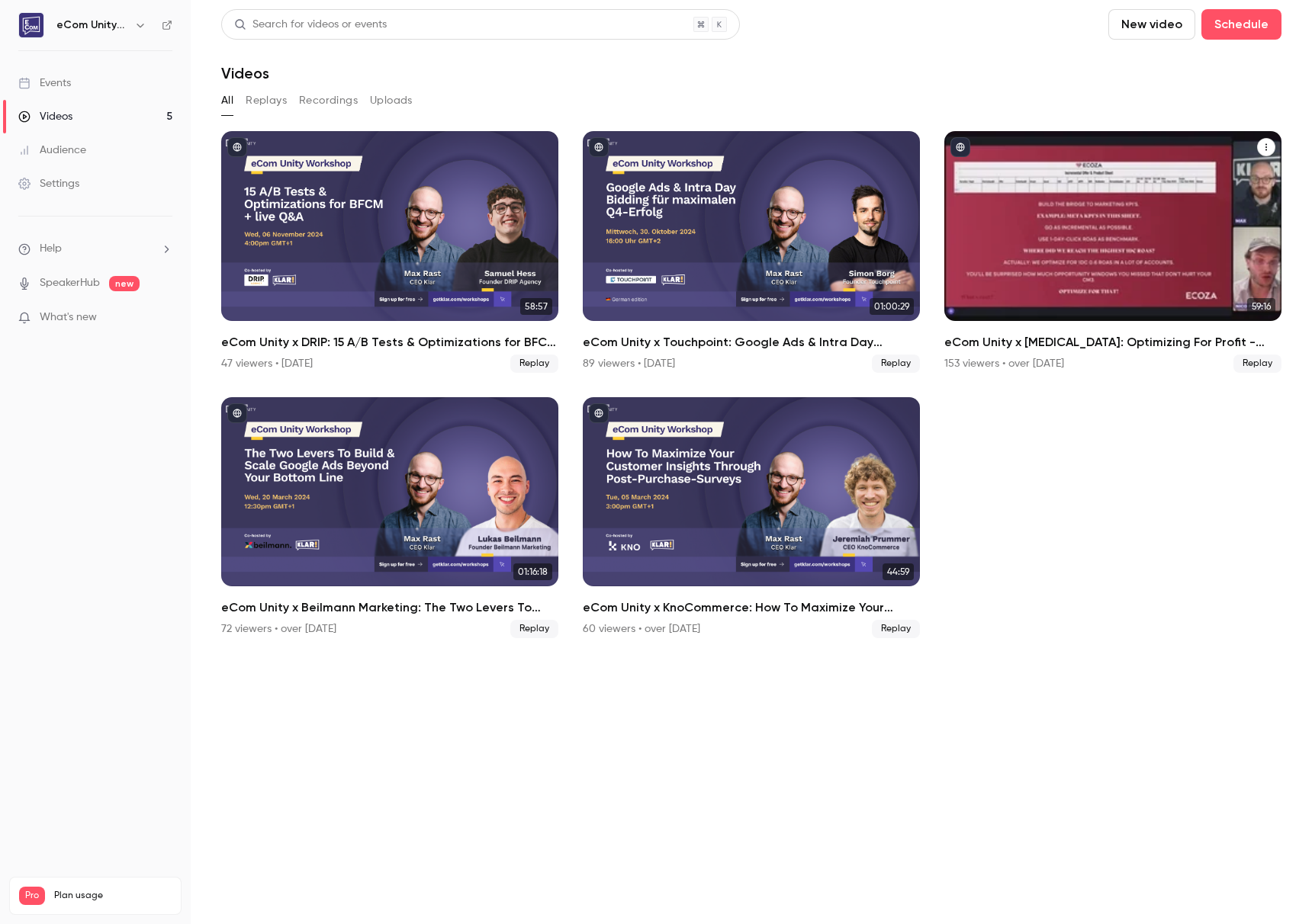
click at [1153, 207] on div "eCom Unity x ECOZA: Optimizing For Profit - Building The Bridge Between Marketi…" at bounding box center [1113, 226] width 337 height 190
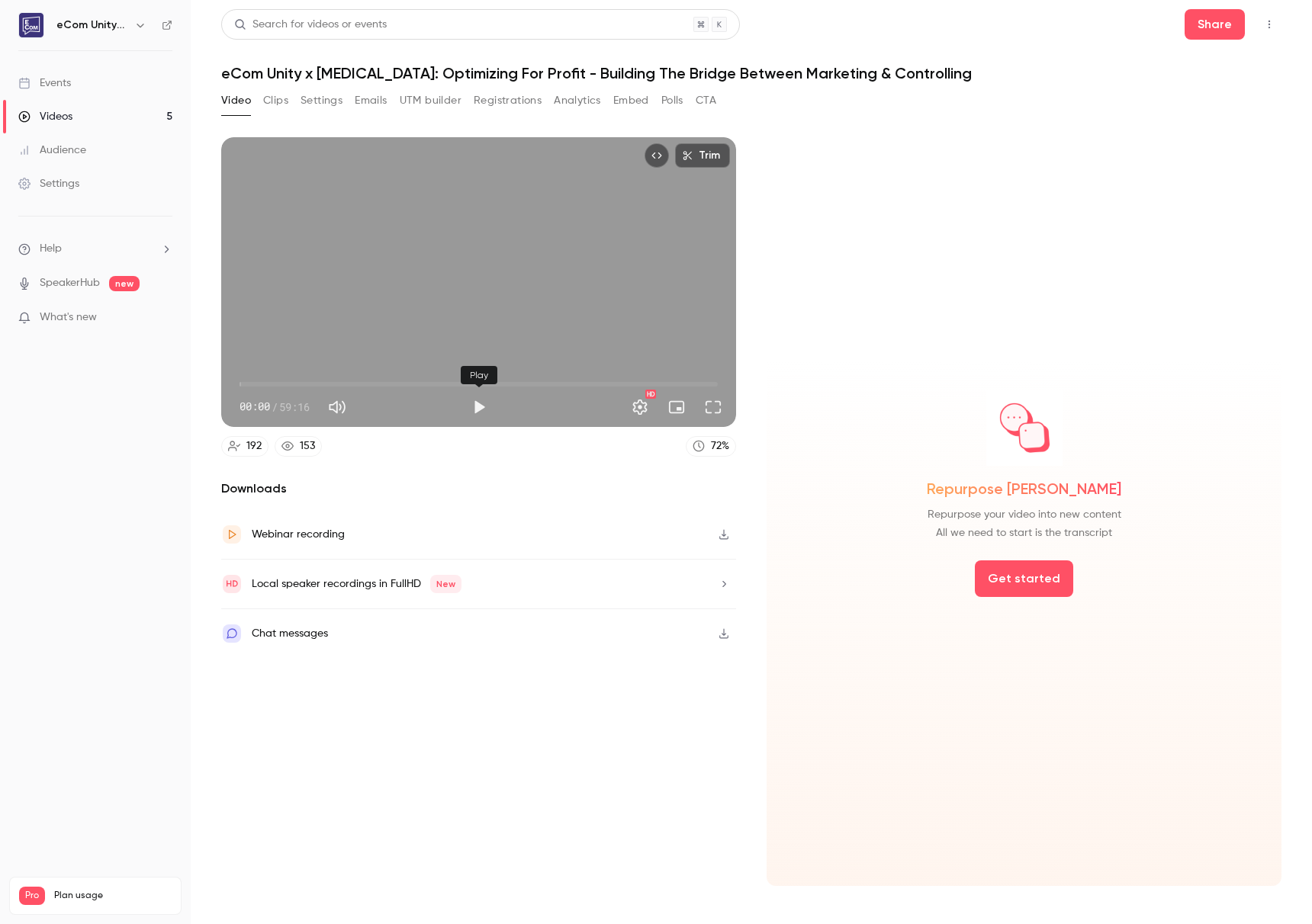
click at [474, 406] on button "Play" at bounding box center [479, 407] width 31 height 31
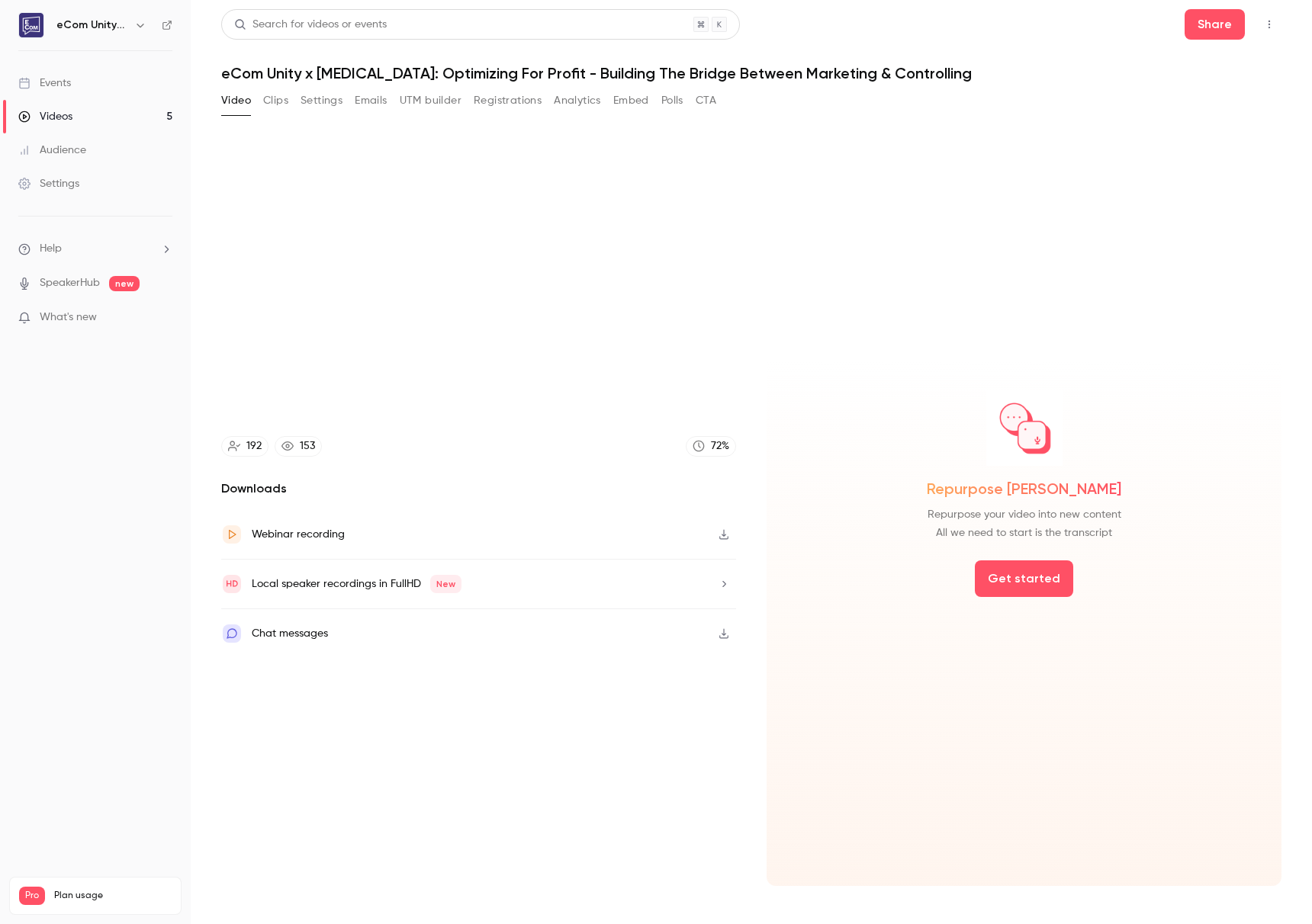
type input "*****"
click at [710, 94] on button "CTA" at bounding box center [706, 100] width 21 height 24
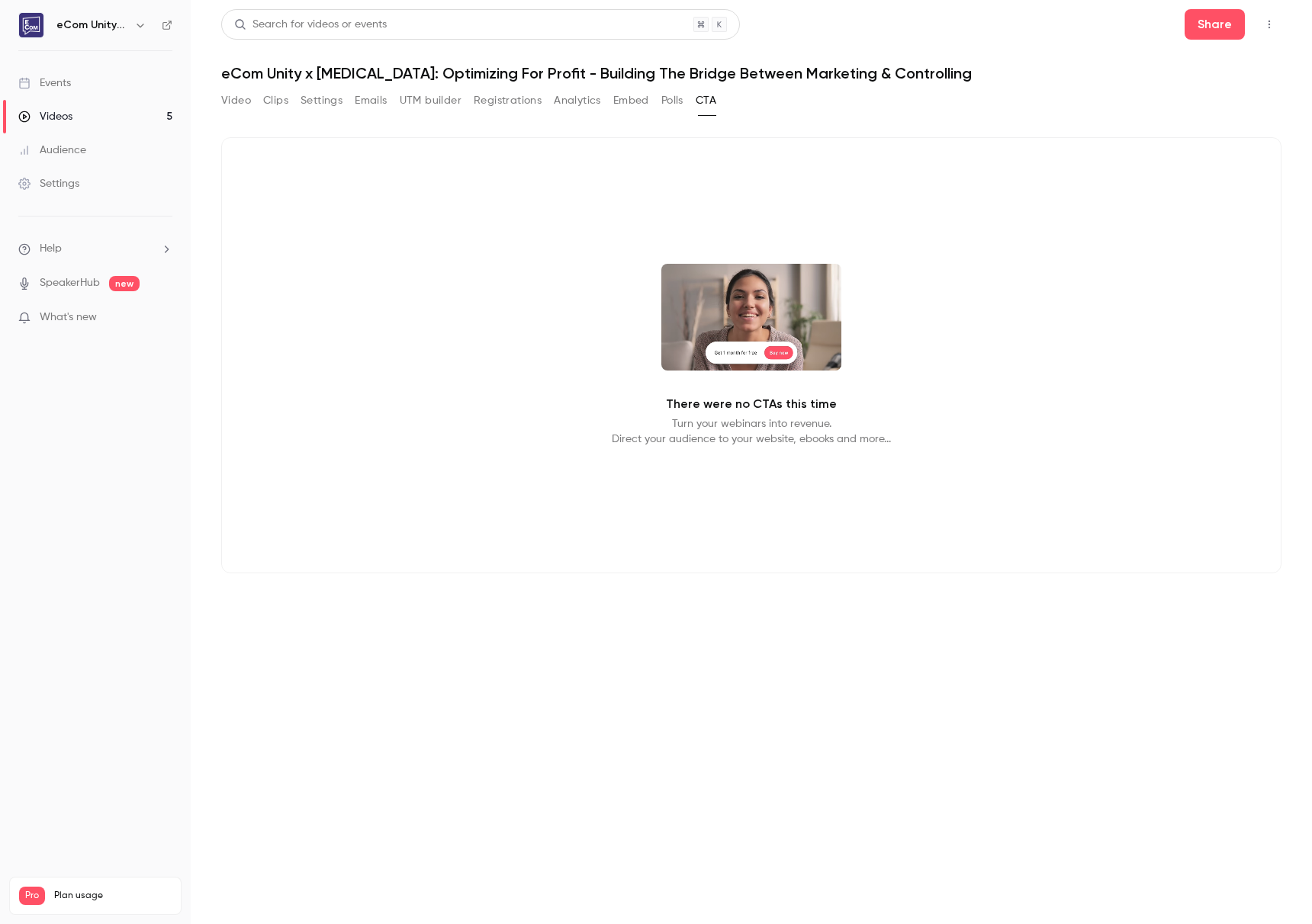
click at [668, 95] on button "Polls" at bounding box center [672, 100] width 22 height 24
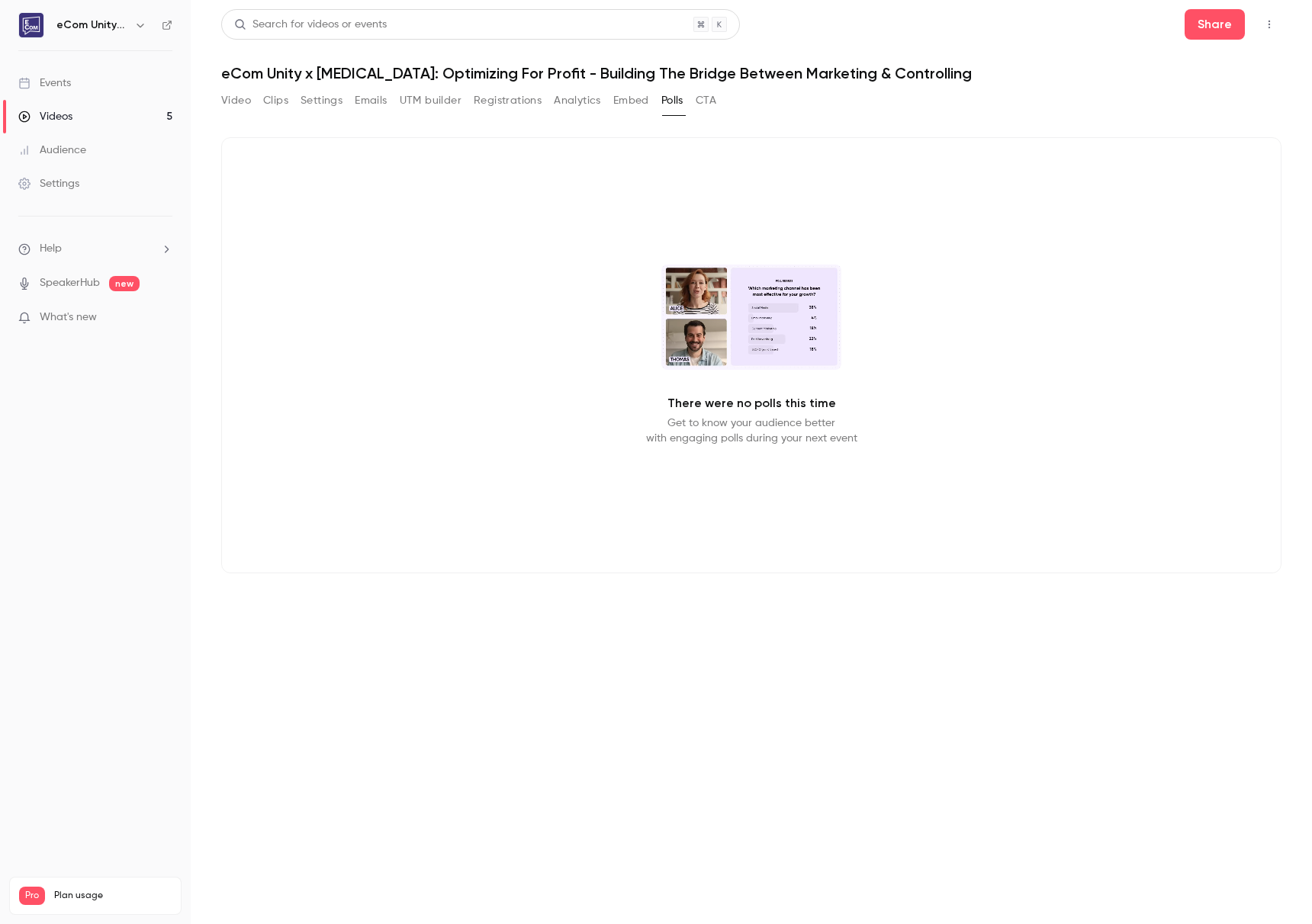
click at [622, 100] on button "Embed" at bounding box center [630, 100] width 35 height 24
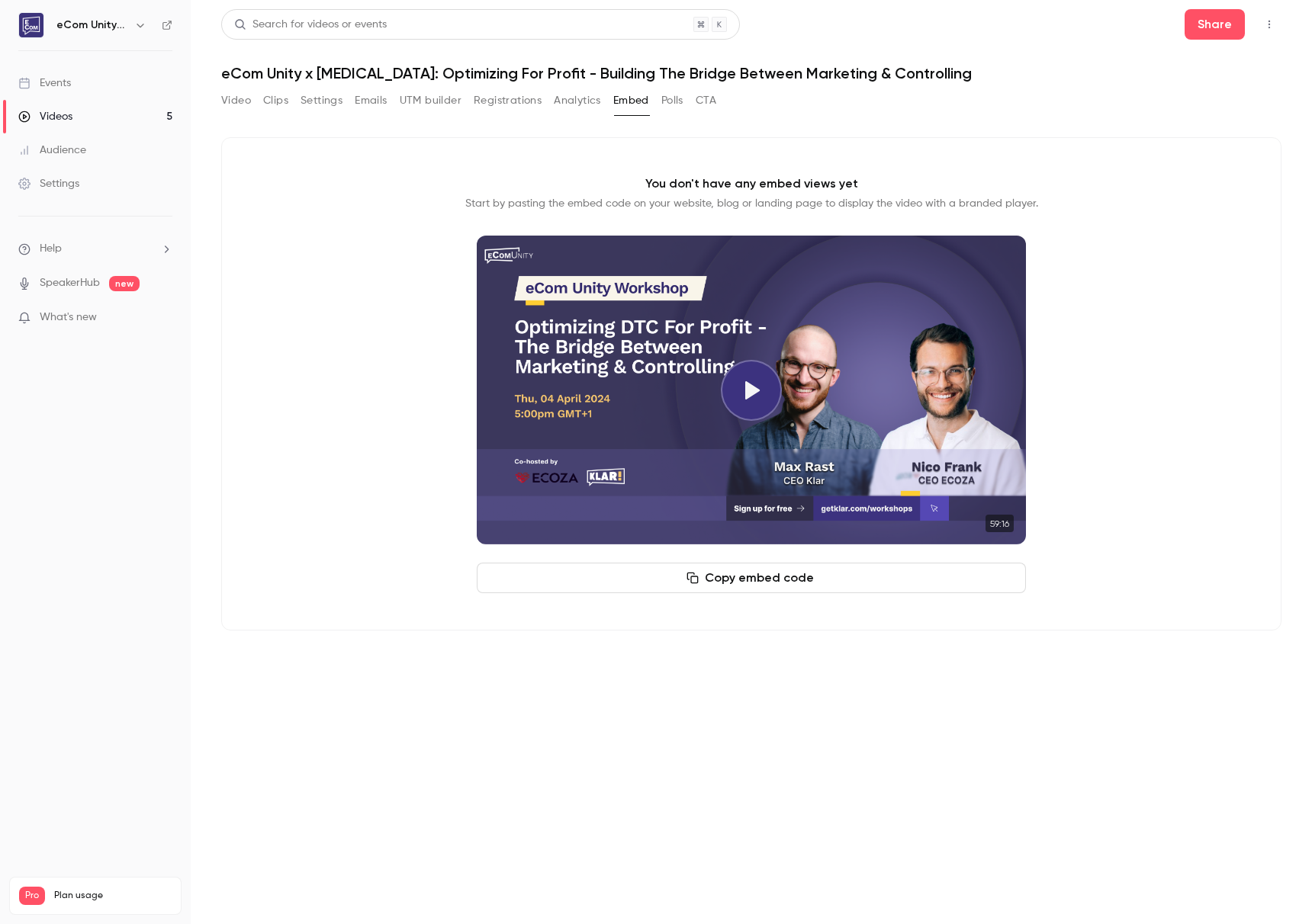
click at [577, 93] on button "Analytics" at bounding box center [577, 100] width 47 height 24
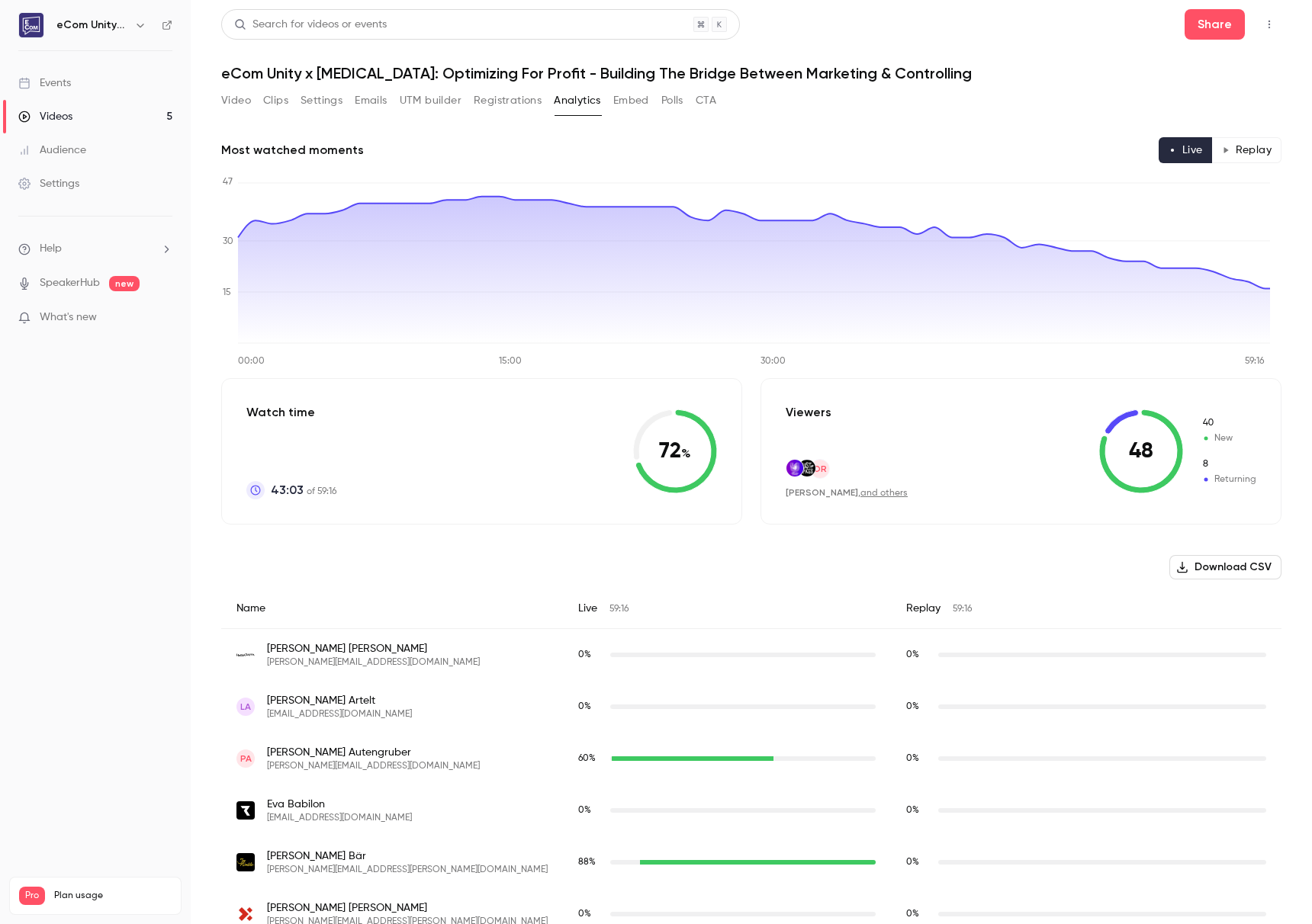
click at [502, 109] on button "Registrations" at bounding box center [508, 100] width 68 height 24
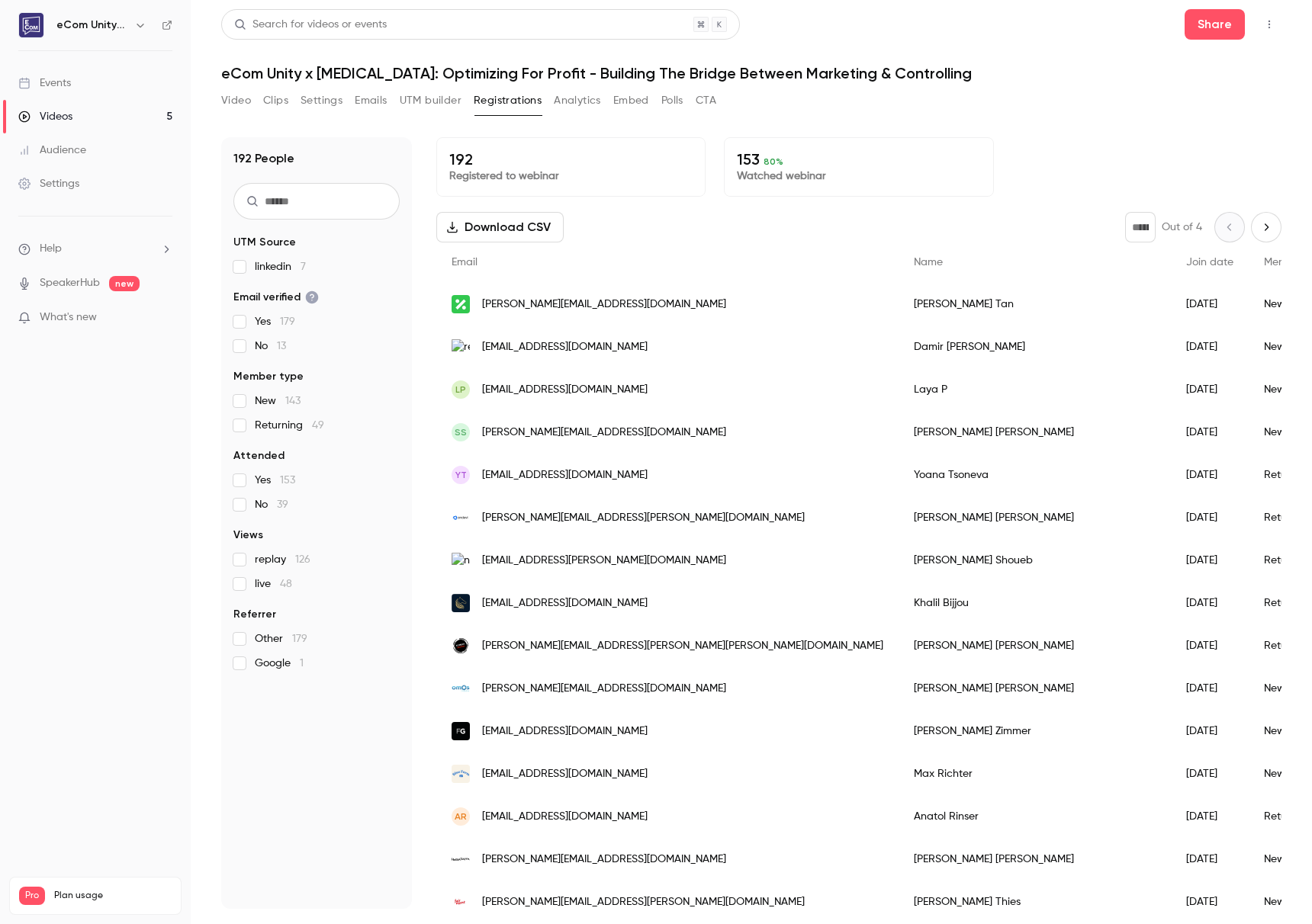
click at [430, 111] on button "UTM builder" at bounding box center [430, 100] width 62 height 24
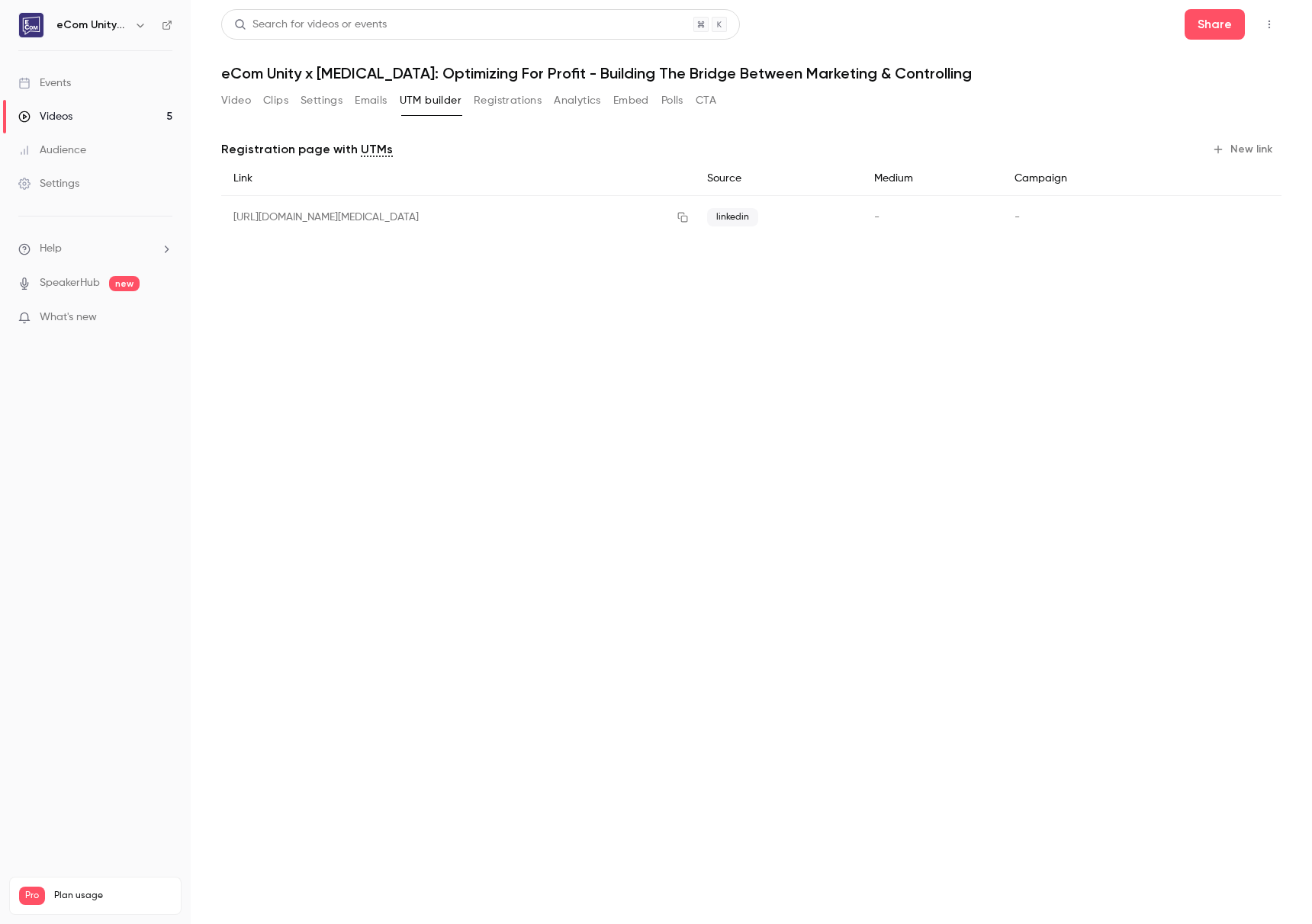
click at [366, 100] on button "Emails" at bounding box center [370, 100] width 32 height 24
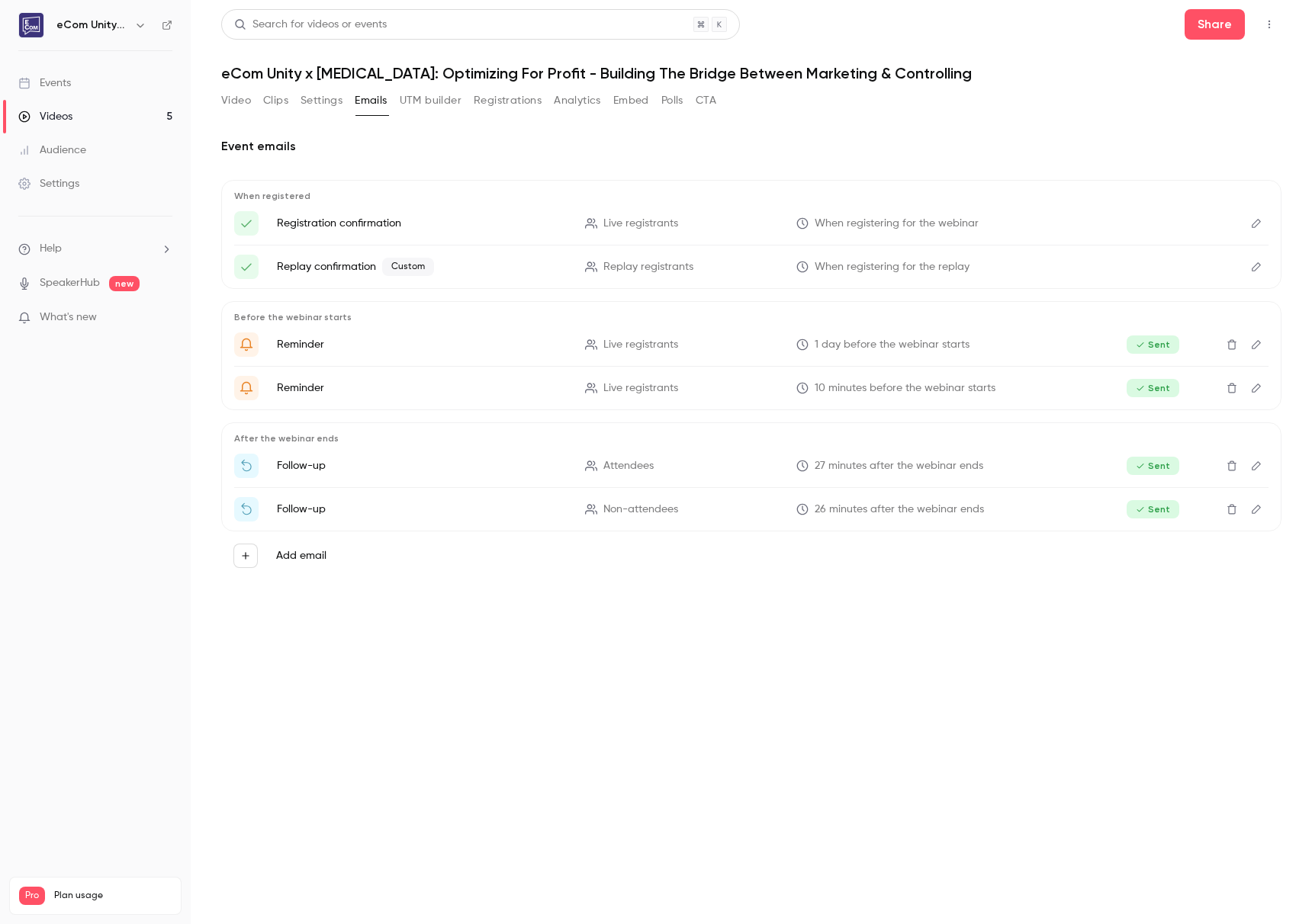
click at [314, 103] on button "Settings" at bounding box center [322, 100] width 42 height 24
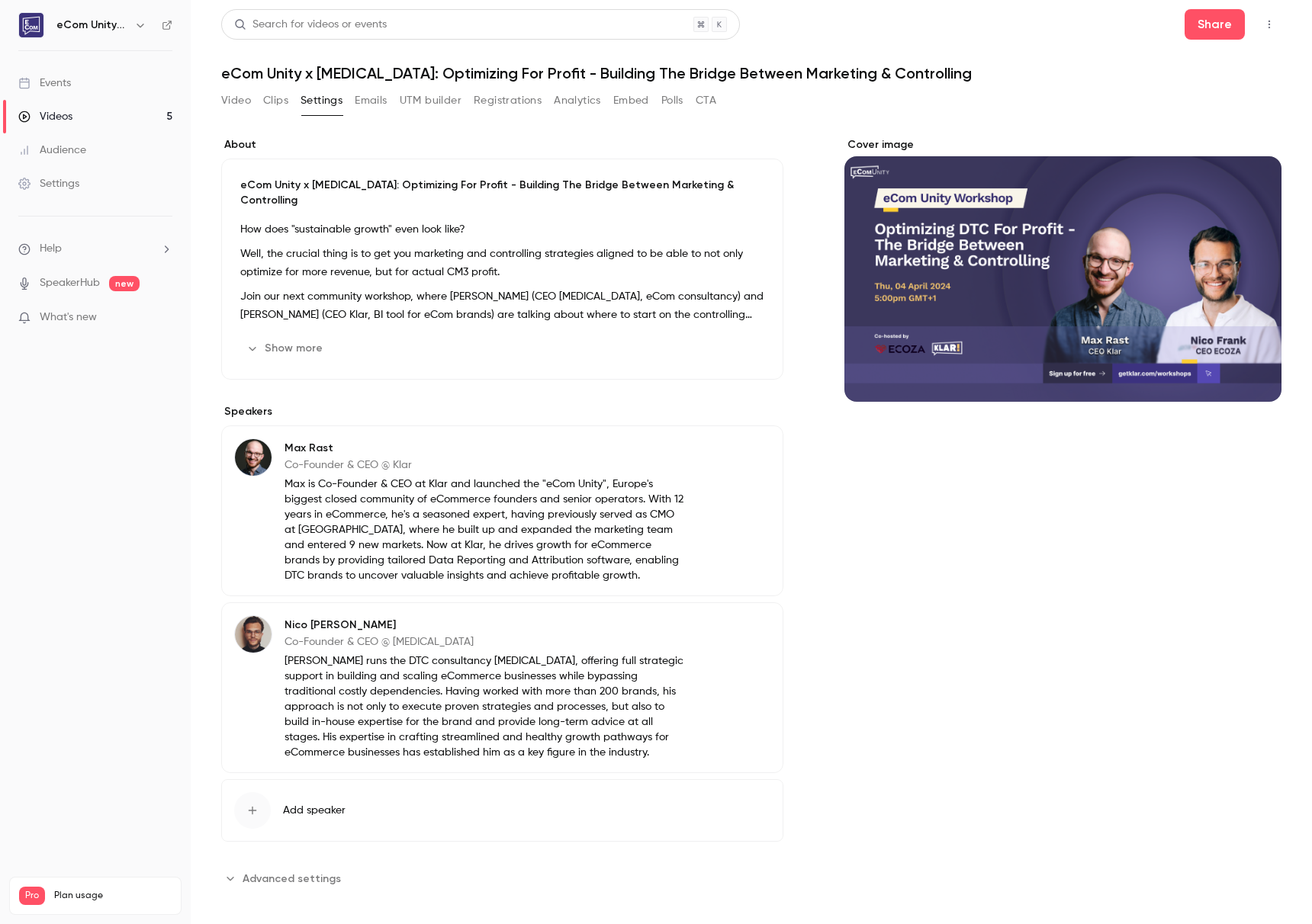
click at [283, 344] on button "Show more" at bounding box center [286, 348] width 92 height 24
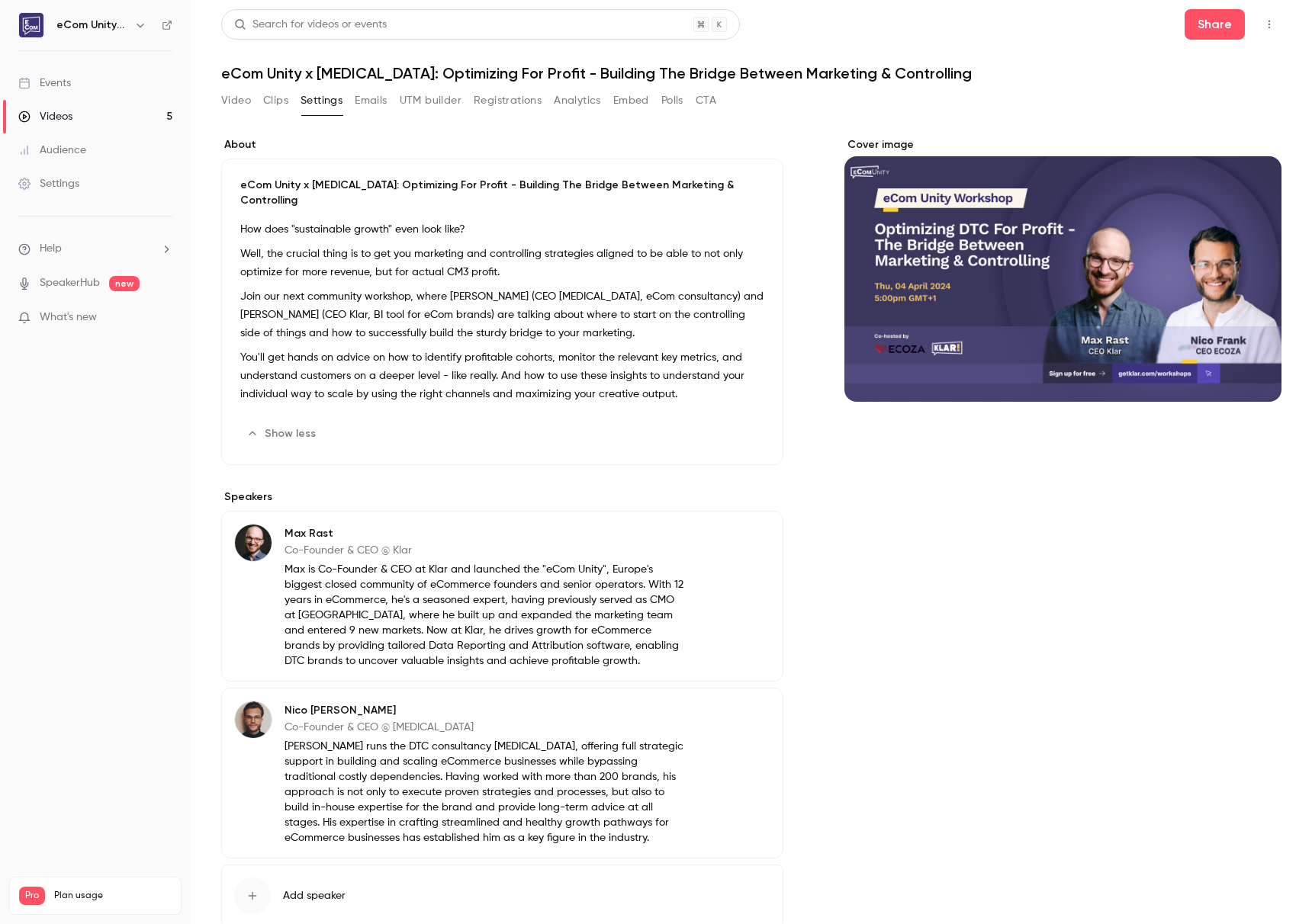
click at [247, 108] on button "Video" at bounding box center [236, 100] width 30 height 24
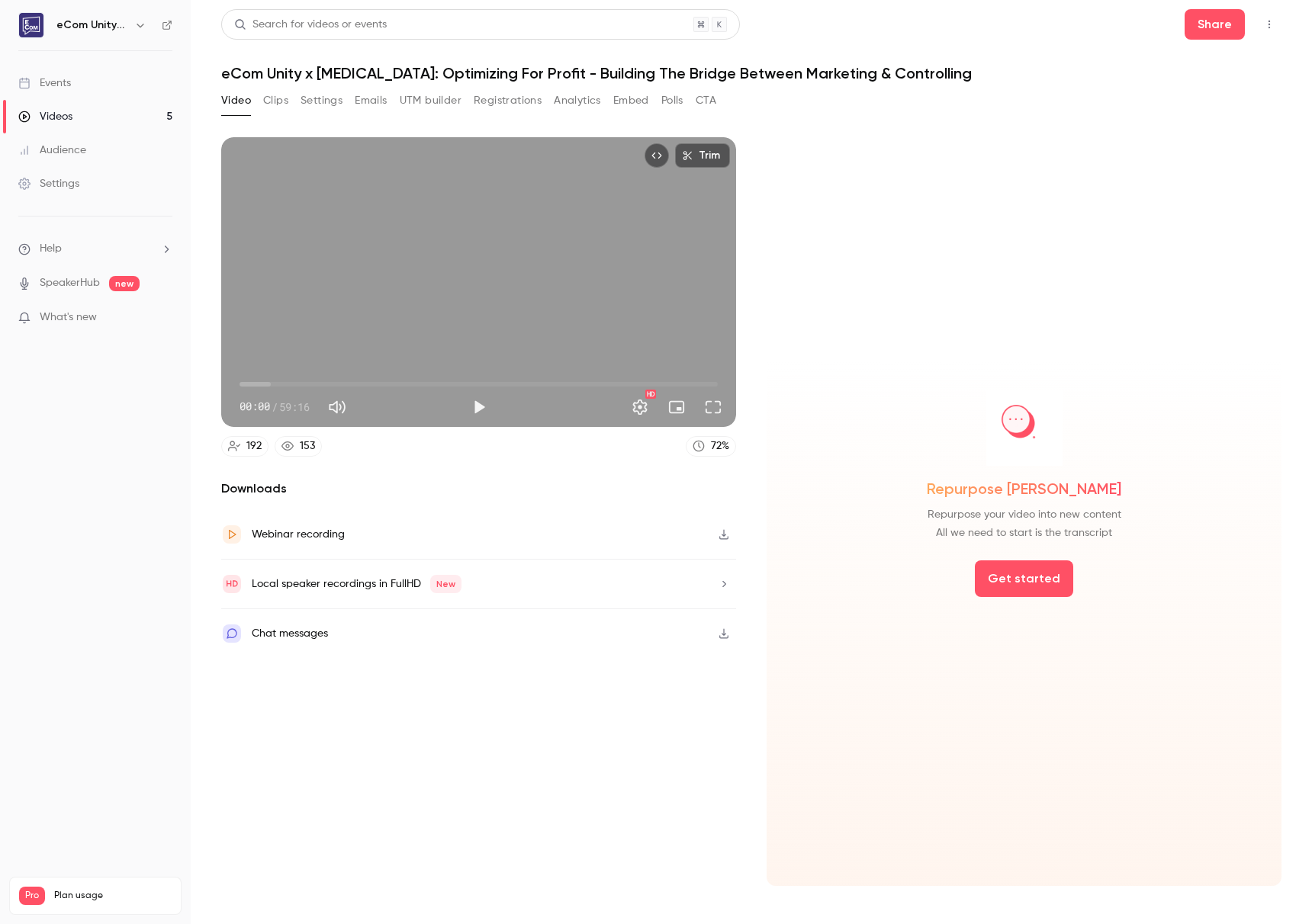
click at [65, 89] on div "Events" at bounding box center [44, 83] width 53 height 15
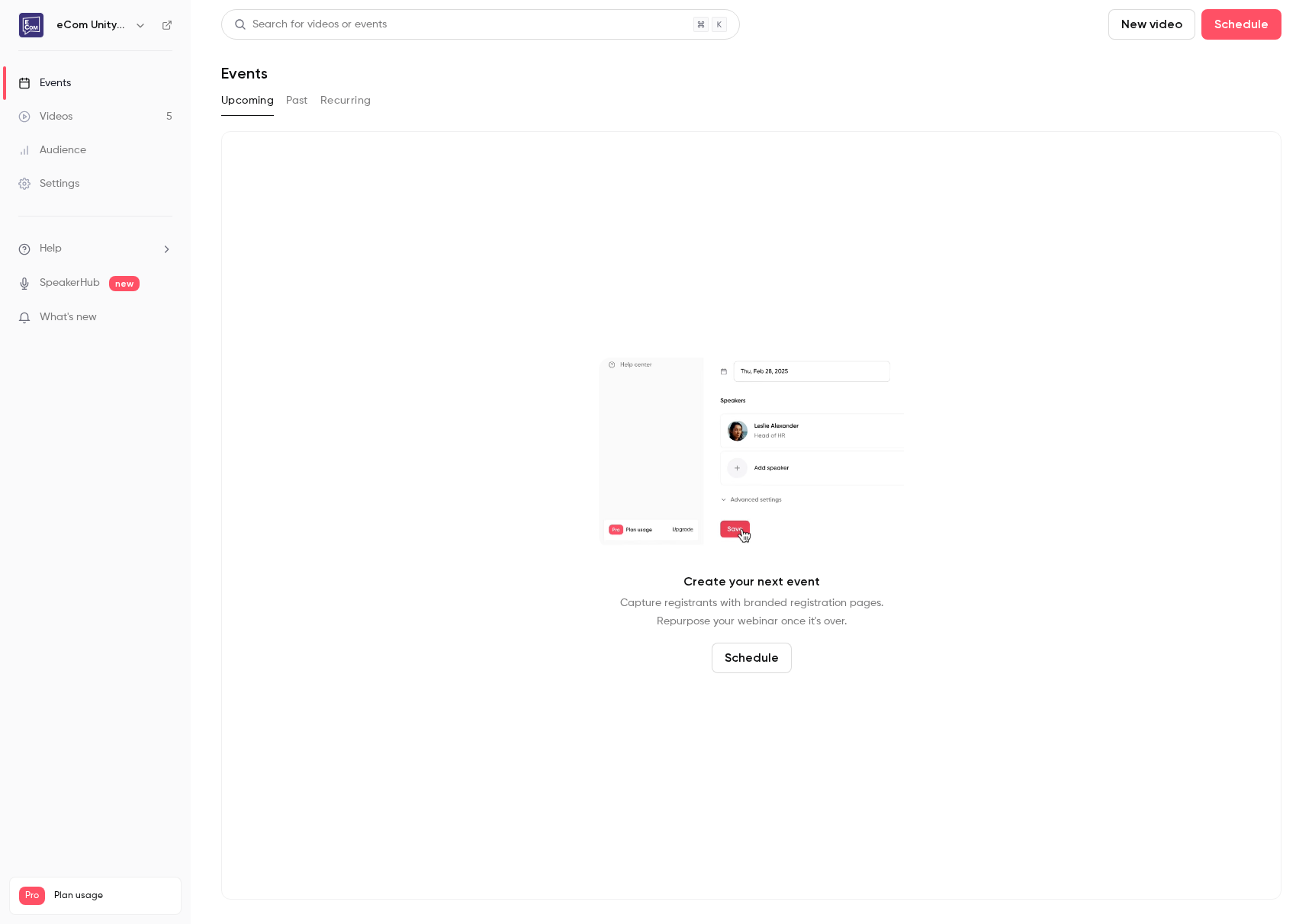
click at [77, 141] on link "Audience" at bounding box center [95, 149] width 191 height 34
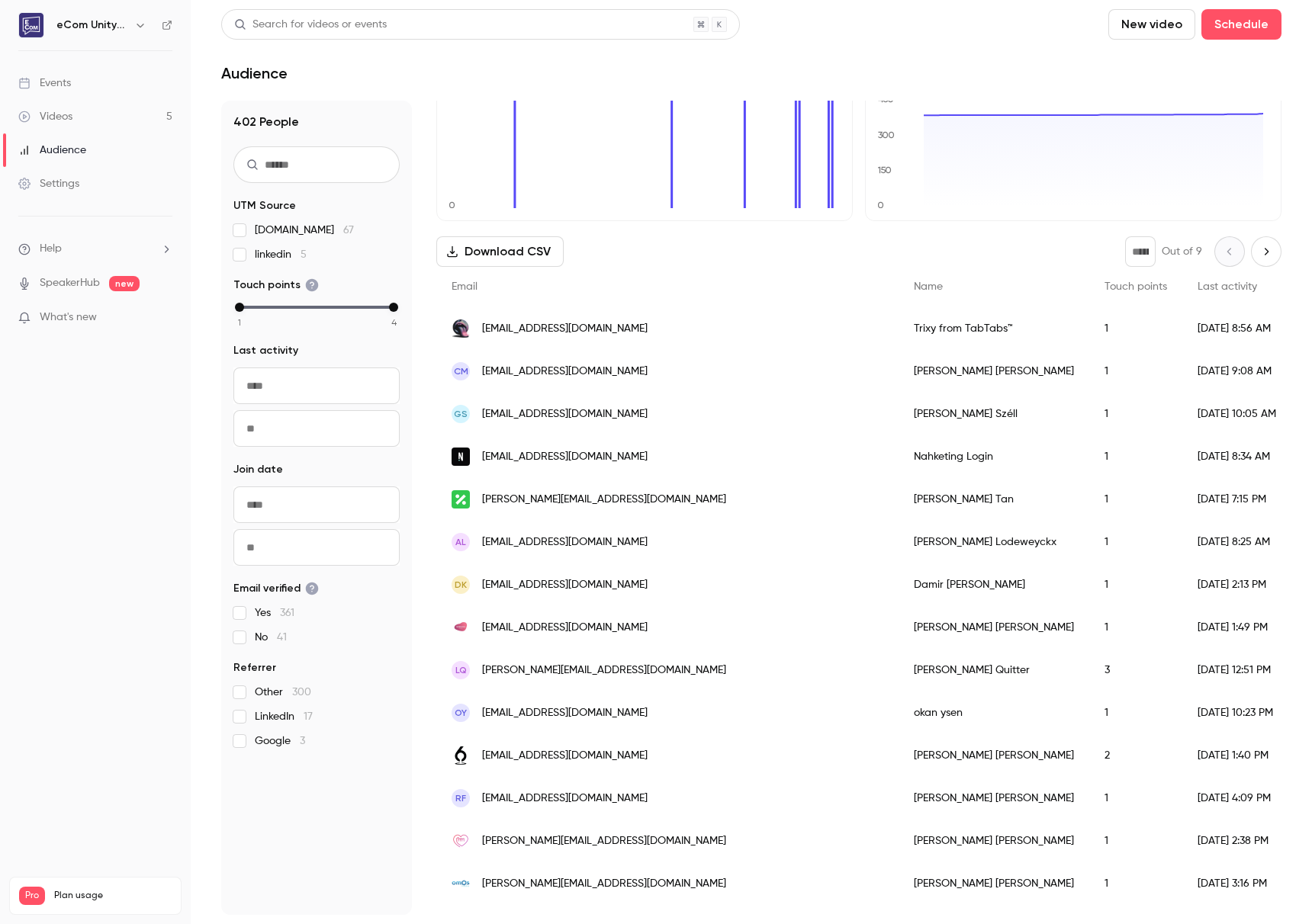
scroll to position [78, 0]
click at [77, 167] on link "Settings" at bounding box center [95, 183] width 191 height 34
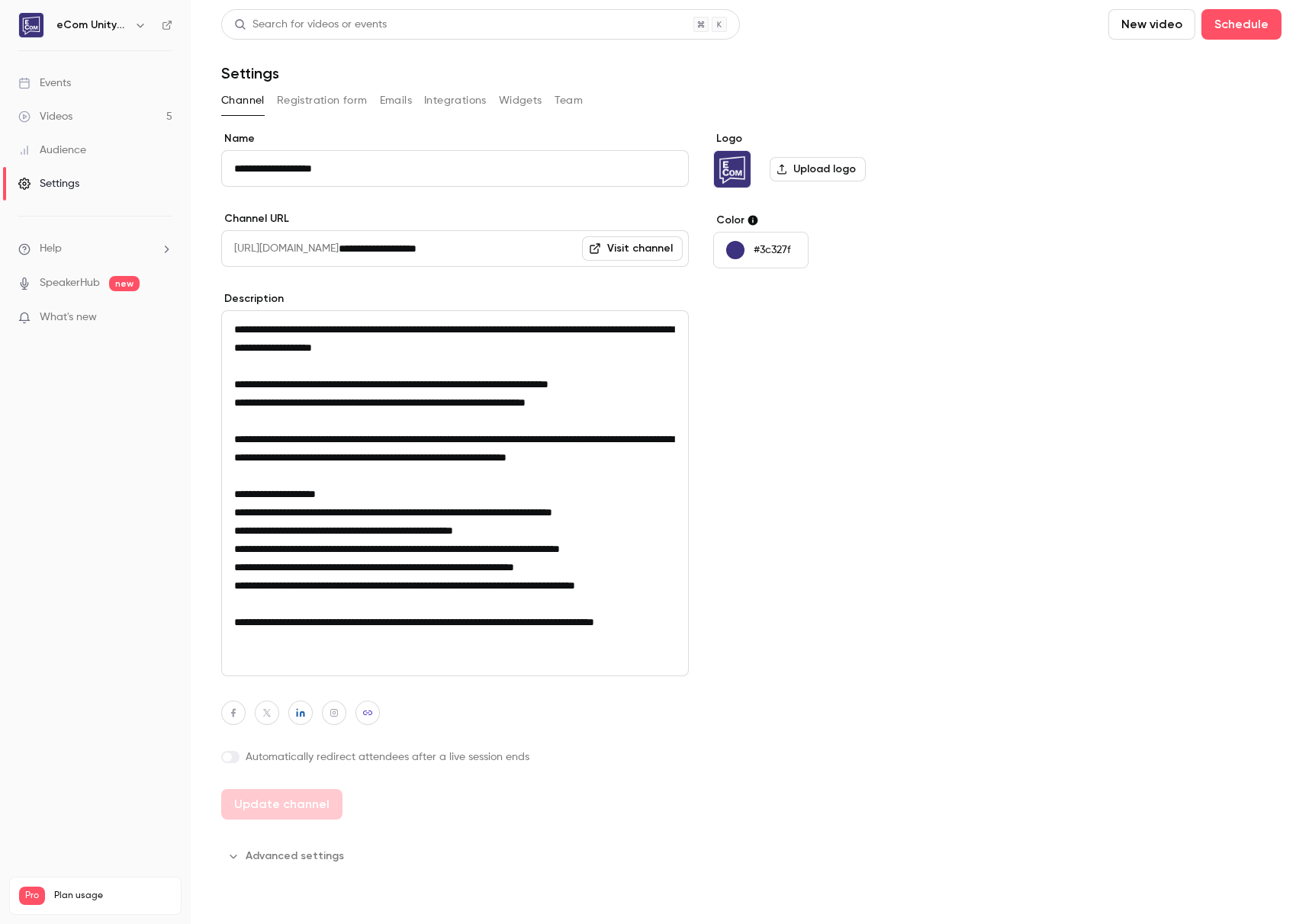
click at [114, 317] on p "What's new" at bounding box center [82, 317] width 129 height 16
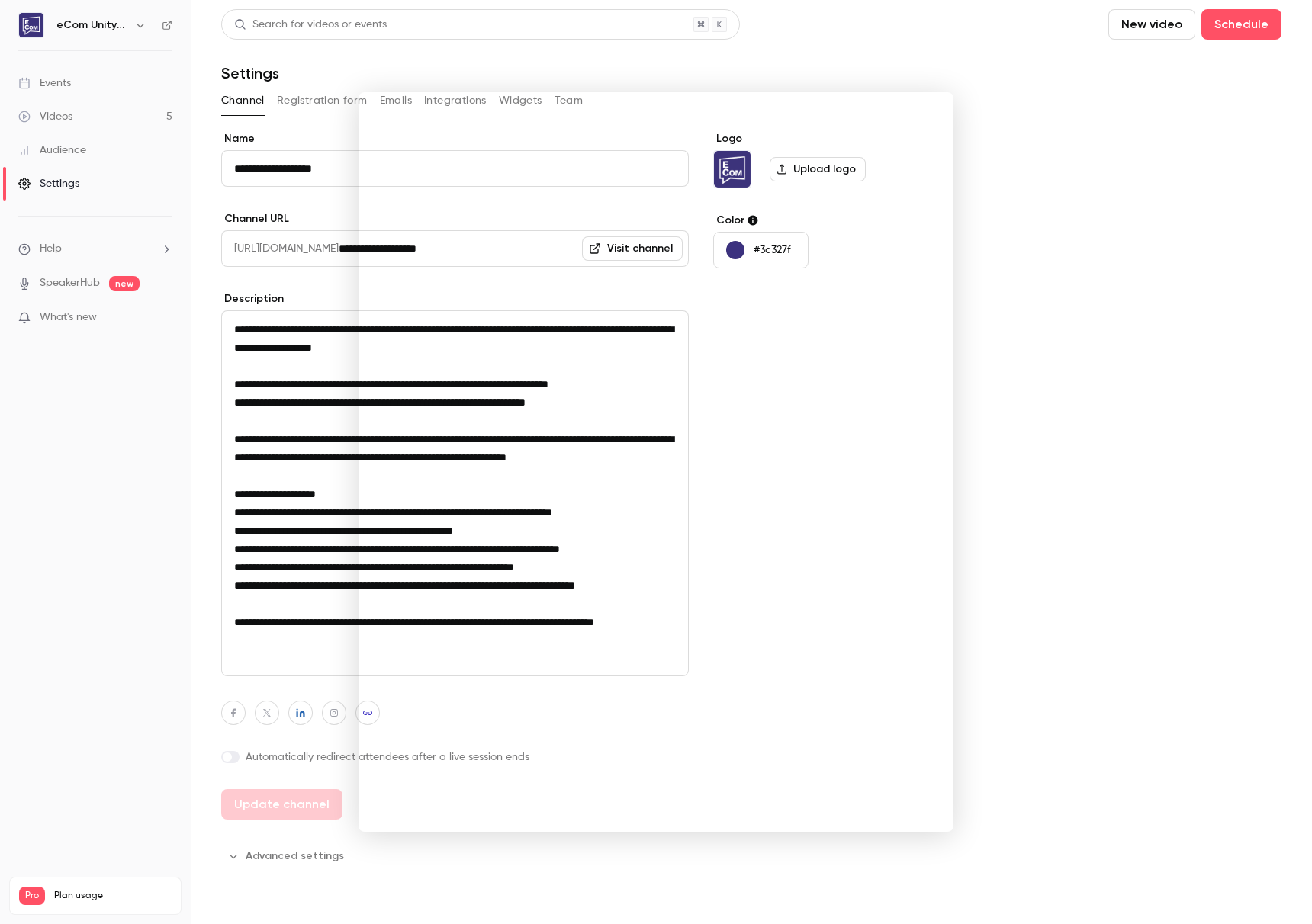
click at [98, 100] on div at bounding box center [656, 462] width 1312 height 924
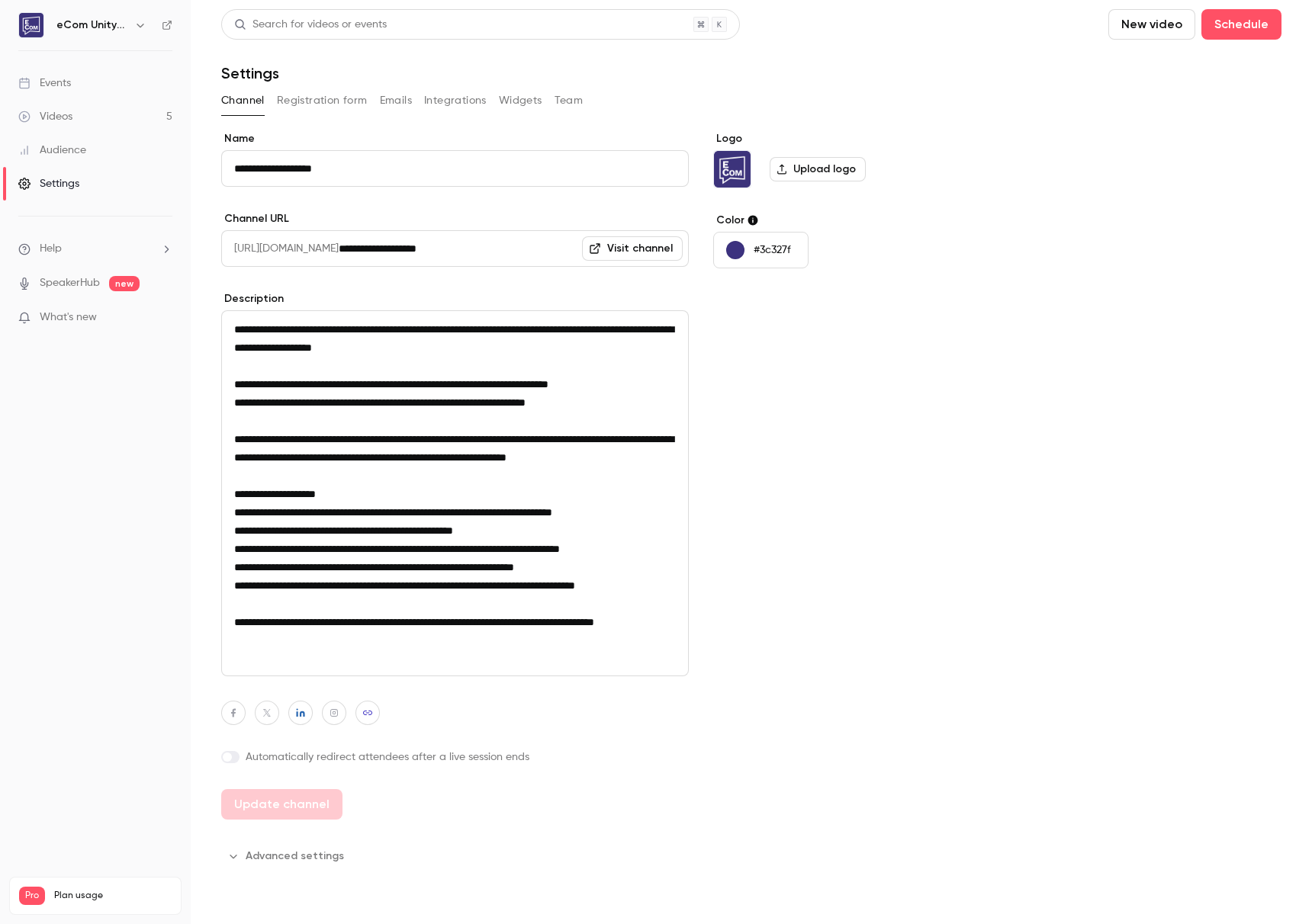
click at [87, 77] on link "Events" at bounding box center [95, 82] width 191 height 34
